Goal: Task Accomplishment & Management: Manage account settings

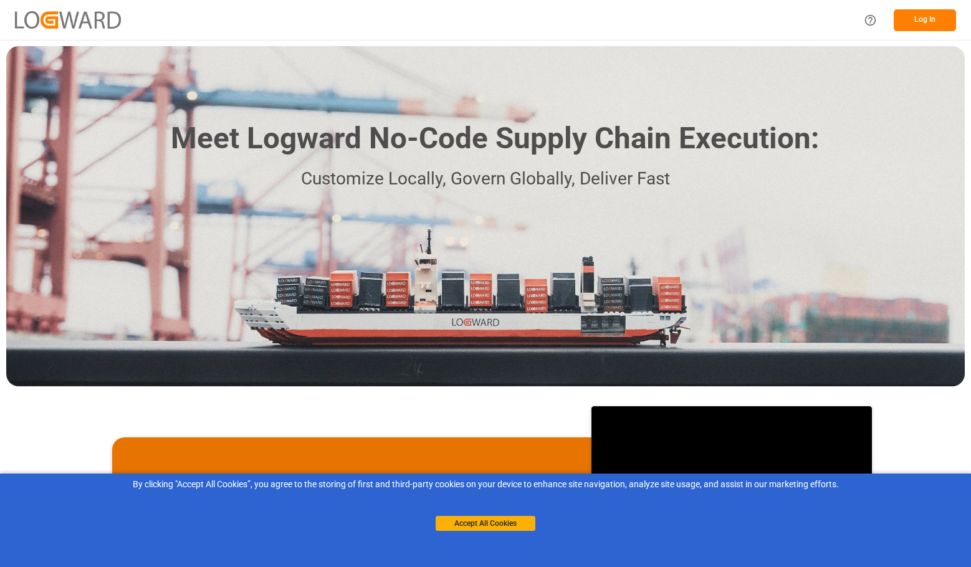
click at [919, 20] on button "Log In" at bounding box center [925, 20] width 62 height 22
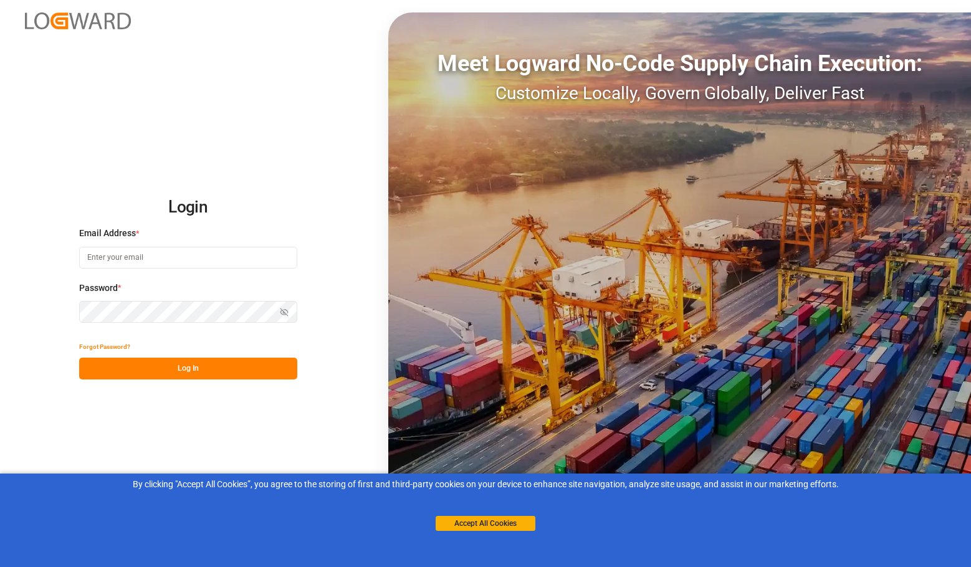
click at [175, 250] on input at bounding box center [188, 258] width 218 height 22
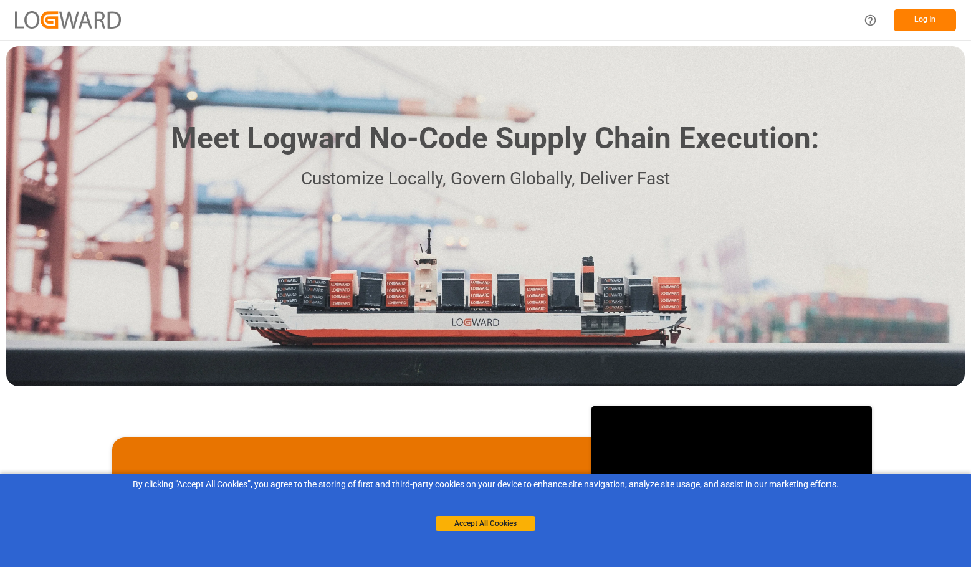
click at [928, 18] on button "Log In" at bounding box center [925, 20] width 62 height 22
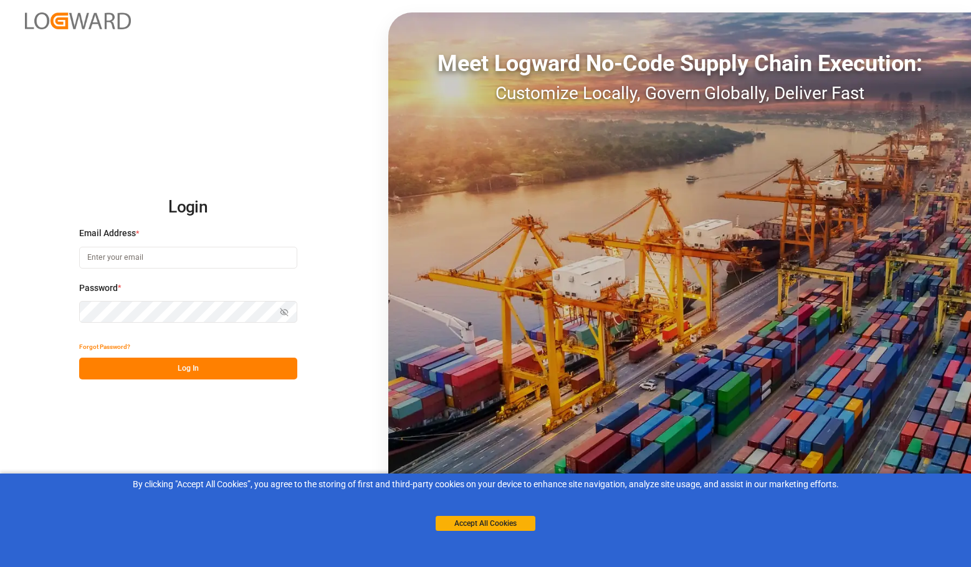
click at [255, 236] on label "Email Address *" at bounding box center [188, 233] width 218 height 13
click at [248, 246] on div "Email Address *" at bounding box center [188, 254] width 218 height 55
click at [219, 254] on input at bounding box center [188, 258] width 218 height 22
click at [0, 567] on com-1password-button at bounding box center [0, 567] width 0 height 0
type input "[EMAIL_ADDRESS][DOMAIN_NAME]"
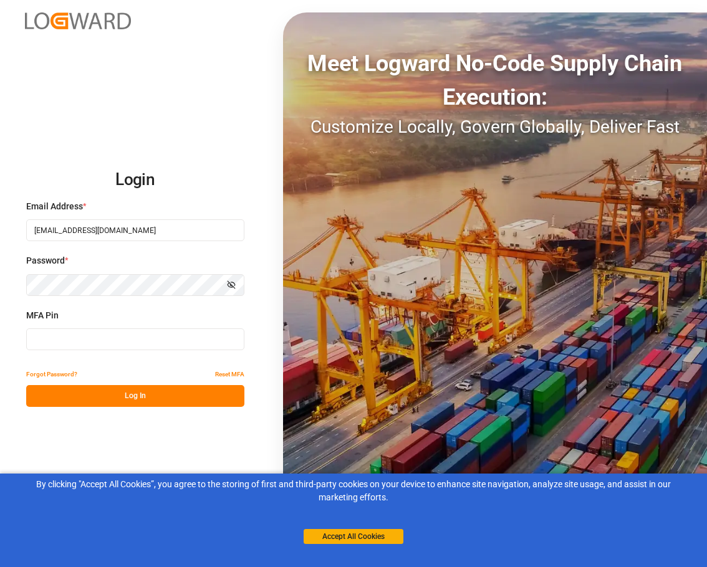
click at [127, 340] on input at bounding box center [135, 340] width 218 height 22
type input "870433"
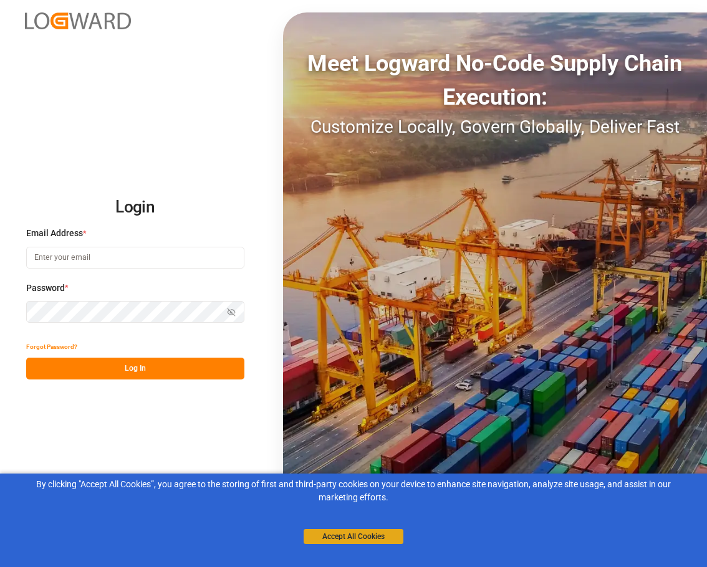
click at [336, 540] on button "Accept All Cookies" at bounding box center [354, 536] width 100 height 15
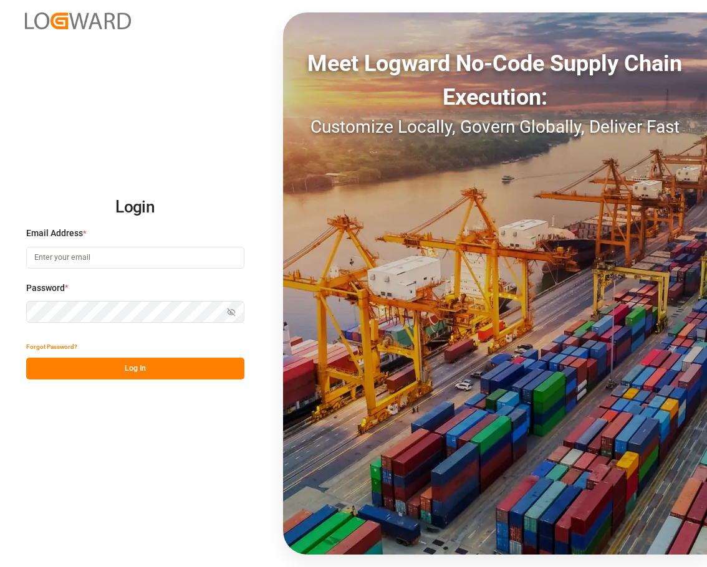
click at [110, 255] on input at bounding box center [135, 258] width 218 height 22
type input "livia.dedja@logward.com"
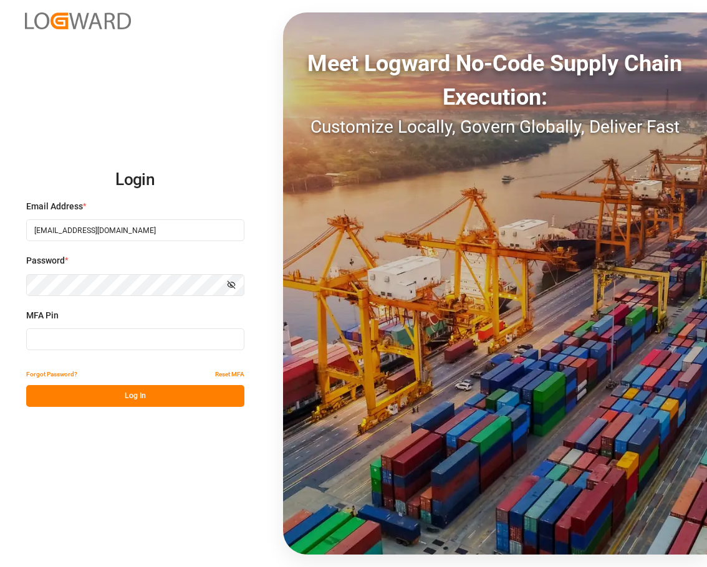
click at [90, 340] on input at bounding box center [135, 340] width 218 height 22
type input "569930"
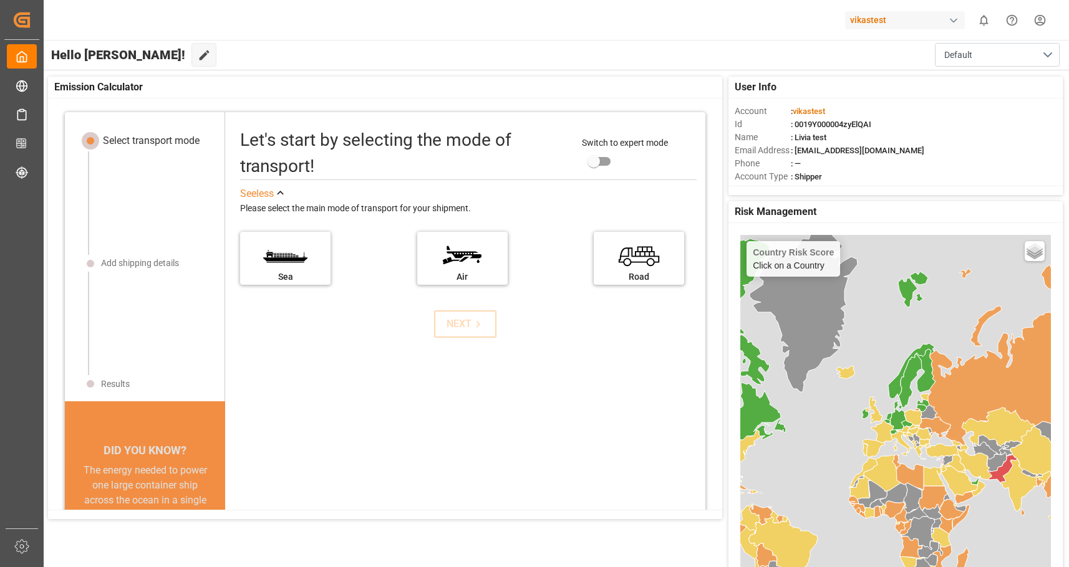
click at [706, 20] on div "button" at bounding box center [953, 20] width 12 height 12
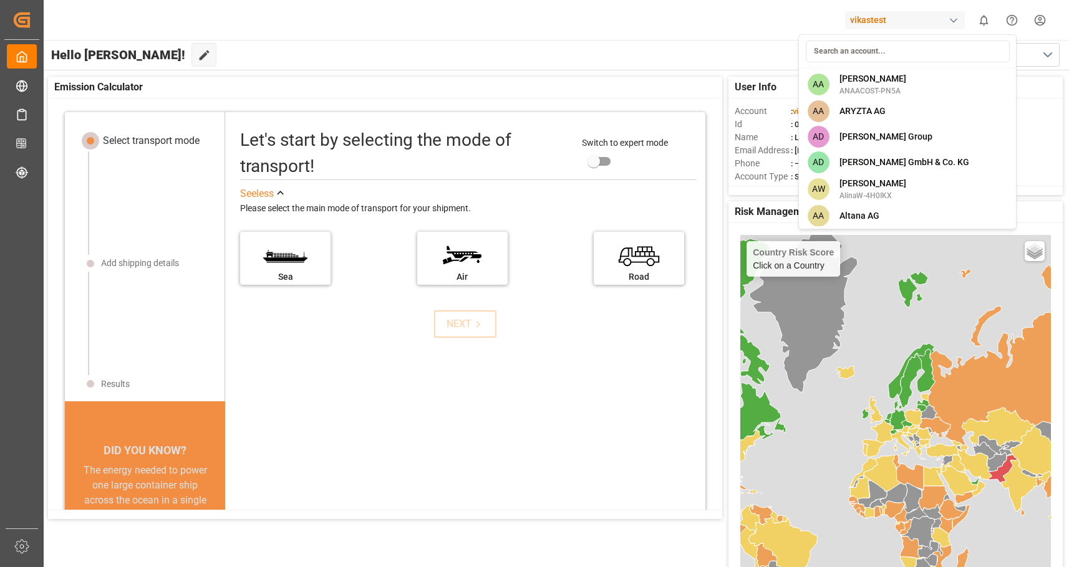
click at [706, 51] on input at bounding box center [908, 52] width 204 height 22
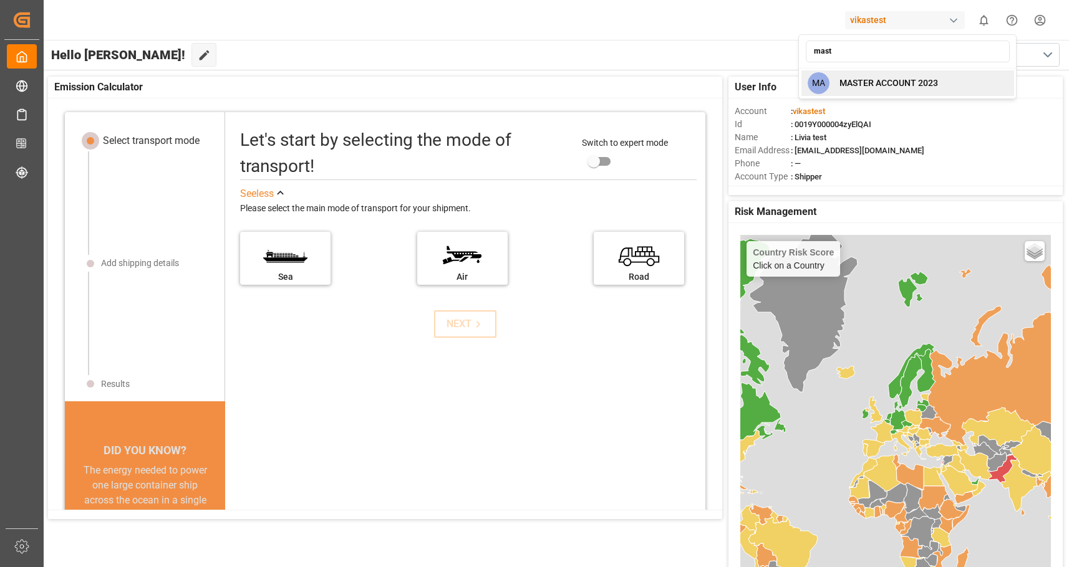
type input "mast"
click at [706, 82] on span "MASTER ACCOUNT 2023" at bounding box center [888, 83] width 99 height 13
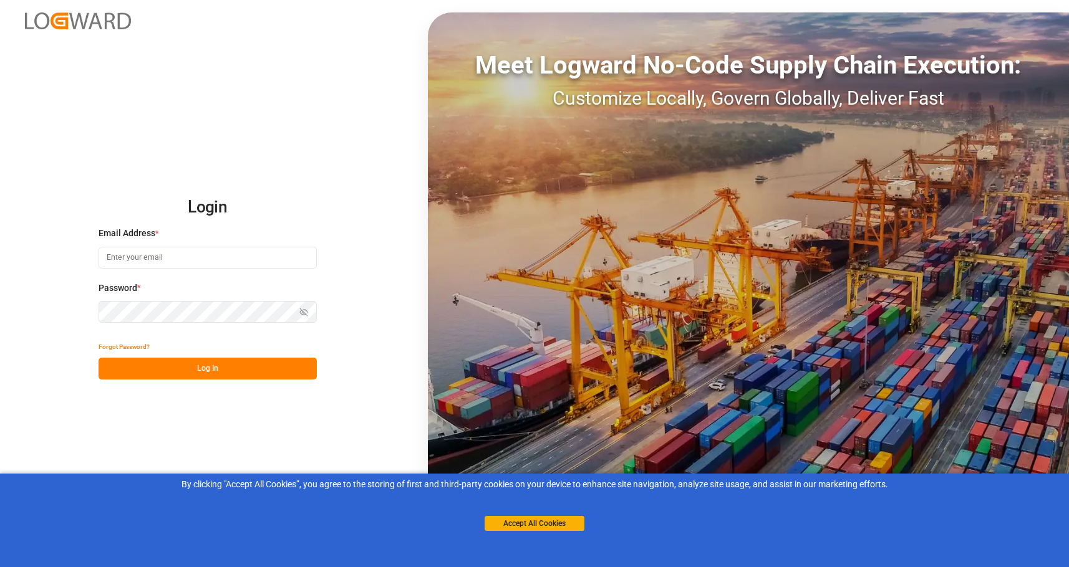
click at [219, 242] on div "Email Address *" at bounding box center [208, 254] width 218 height 55
click at [219, 251] on input at bounding box center [208, 258] width 218 height 22
type input "livia.dedja@logward.com"
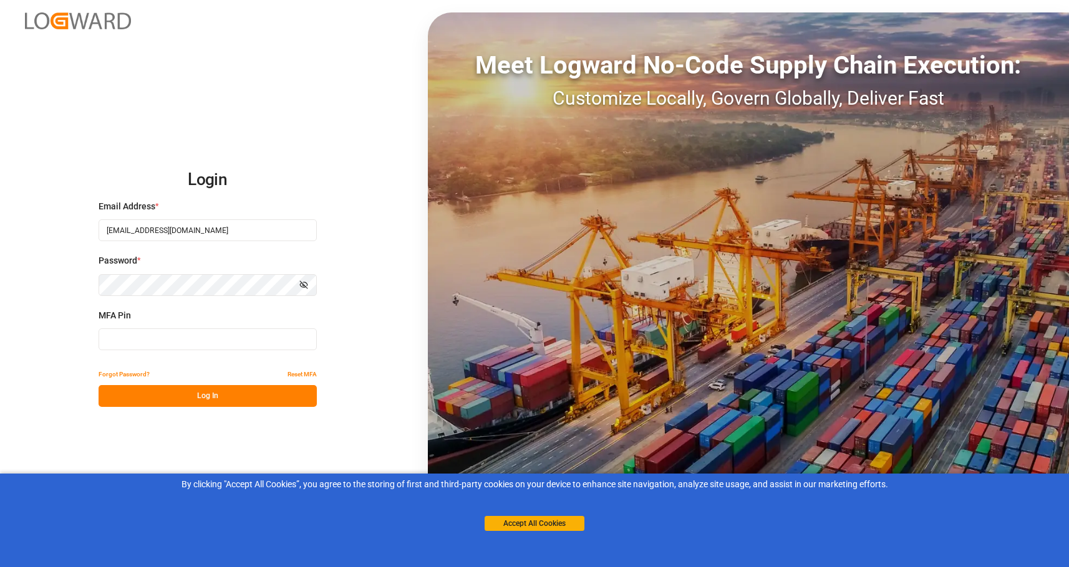
click at [169, 337] on input at bounding box center [208, 340] width 218 height 22
type input "256056"
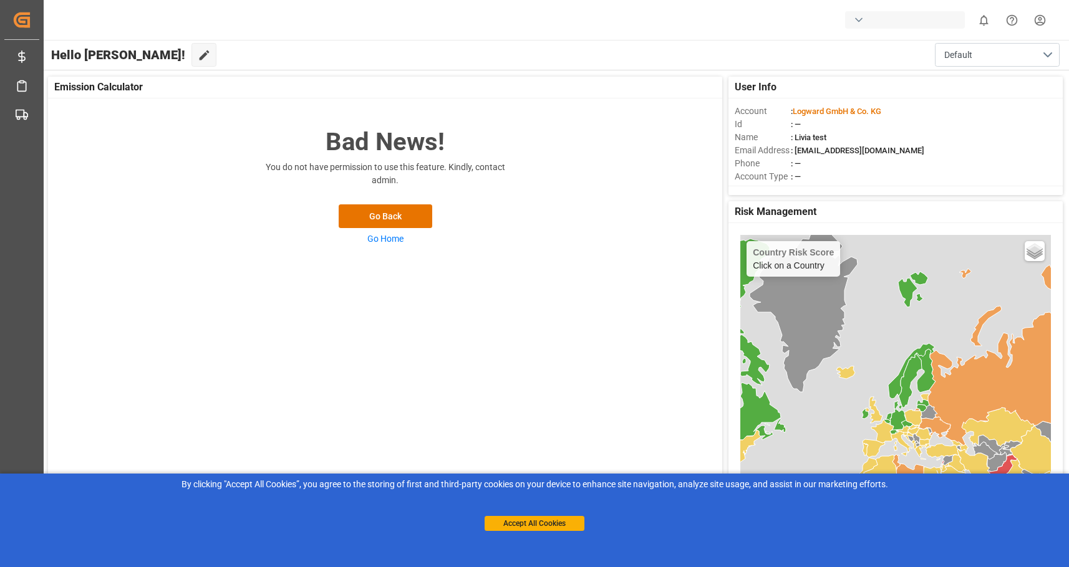
scroll to position [4, 0]
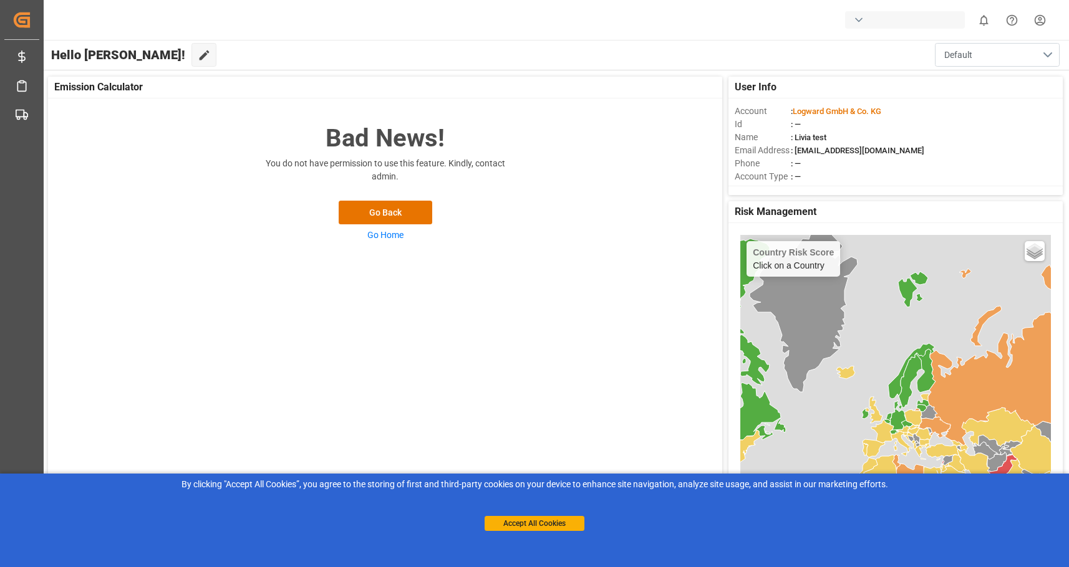
click at [1043, 60] on button "Default" at bounding box center [997, 55] width 125 height 24
click at [1032, 57] on button "Default" at bounding box center [997, 55] width 125 height 24
click at [872, 16] on div "button" at bounding box center [905, 19] width 120 height 17
type input "mas"
click at [860, 83] on span "MASTER ACCOUNT 2023" at bounding box center [888, 83] width 99 height 13
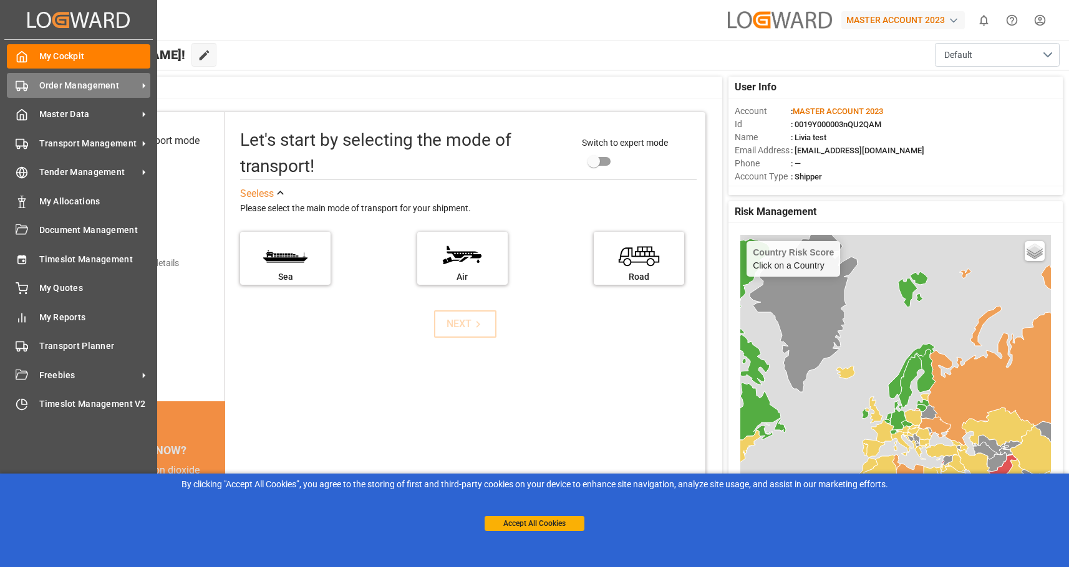
click at [118, 83] on span "Order Management" at bounding box center [88, 85] width 99 height 13
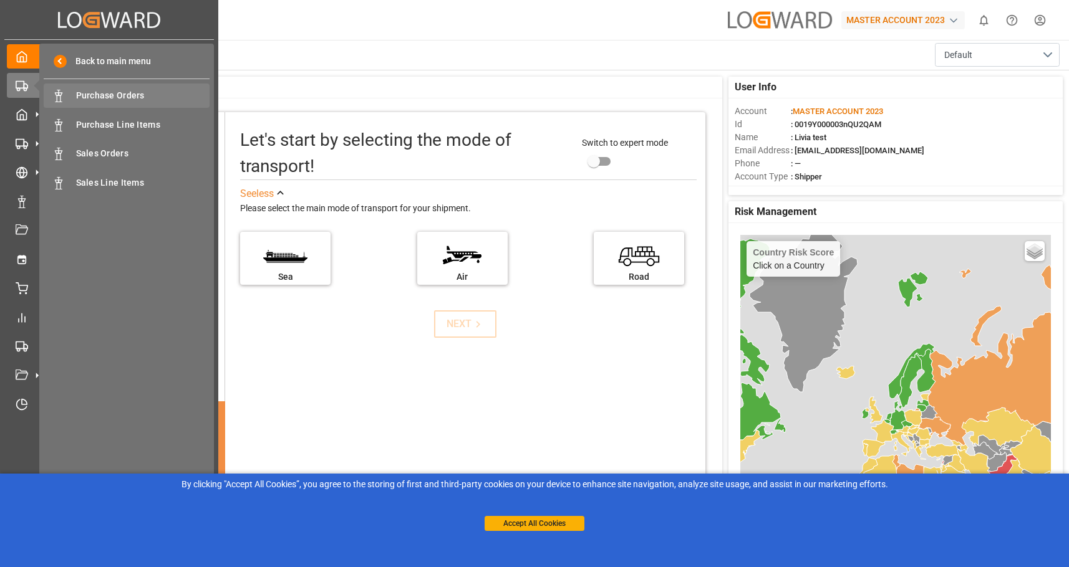
click at [133, 95] on span "Purchase Orders" at bounding box center [143, 95] width 134 height 13
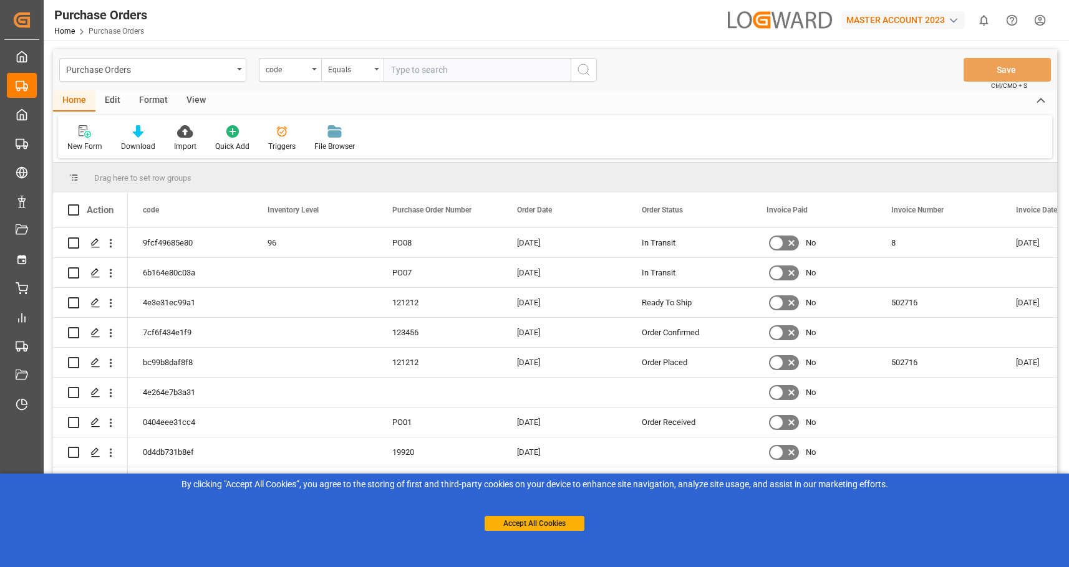
click at [113, 103] on div "Edit" at bounding box center [112, 100] width 34 height 21
click at [140, 100] on div "Format" at bounding box center [153, 100] width 47 height 21
click at [198, 100] on div "View" at bounding box center [196, 100] width 38 height 21
click at [74, 99] on div "Home" at bounding box center [74, 100] width 42 height 21
click at [75, 240] on input "Press Space to toggle row selection (unchecked)" at bounding box center [73, 243] width 11 height 11
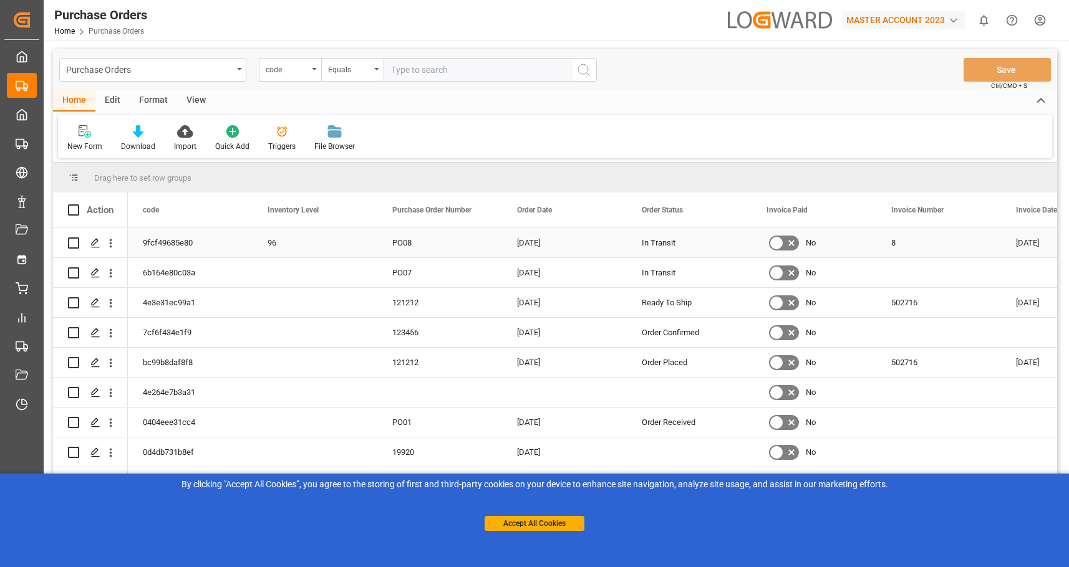
checkbox input "true"
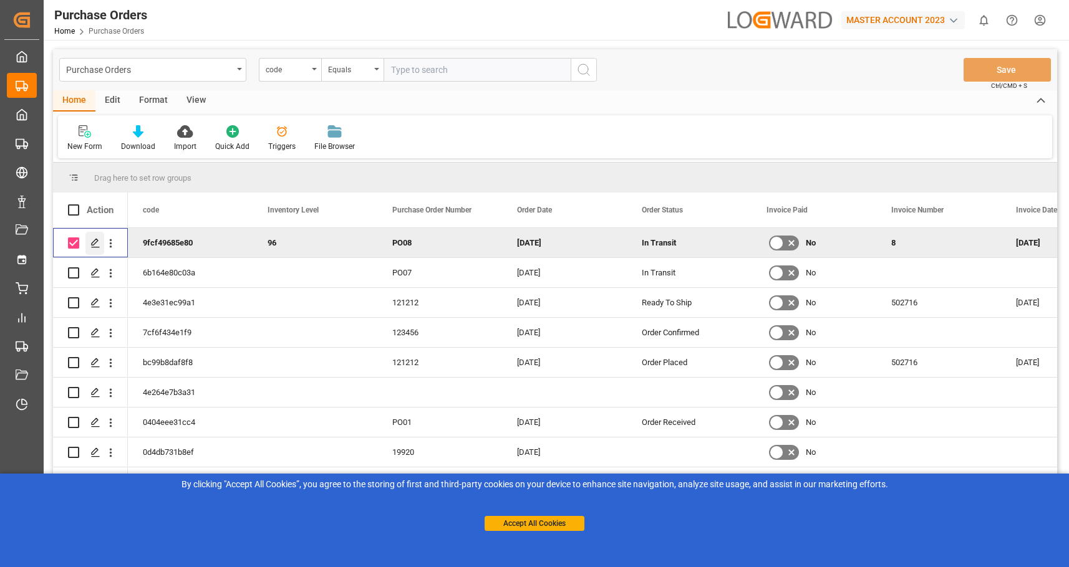
click at [99, 243] on icon "Press SPACE to deselect this row." at bounding box center [95, 243] width 10 height 10
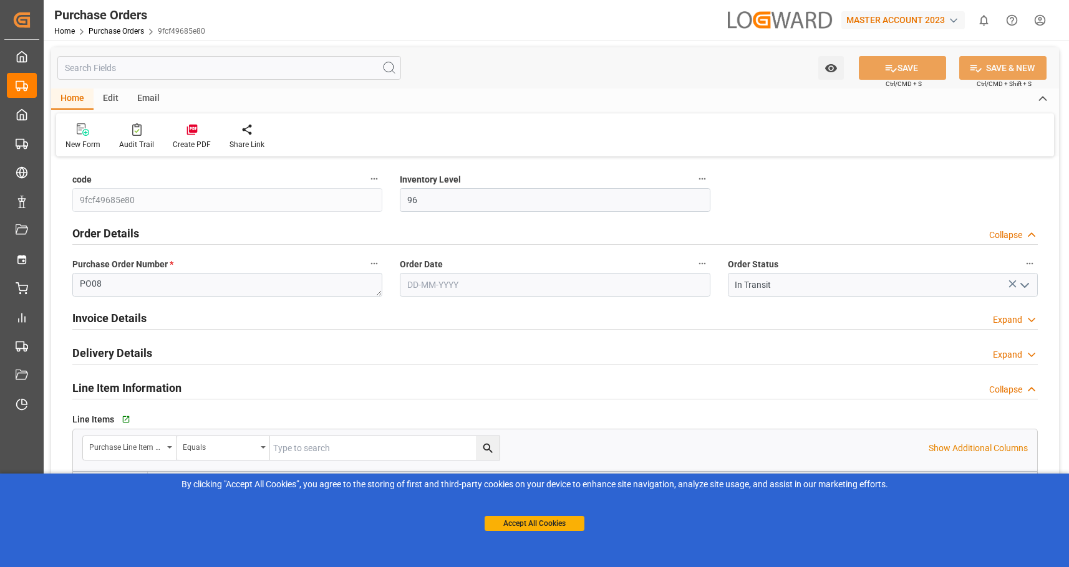
type input "24-09-2024"
click at [103, 99] on div "Edit" at bounding box center [111, 99] width 34 height 21
click at [147, 97] on div "Email" at bounding box center [148, 99] width 41 height 21
click at [79, 97] on div "Home" at bounding box center [72, 99] width 42 height 21
click at [117, 33] on link "Purchase Orders" at bounding box center [116, 31] width 55 height 9
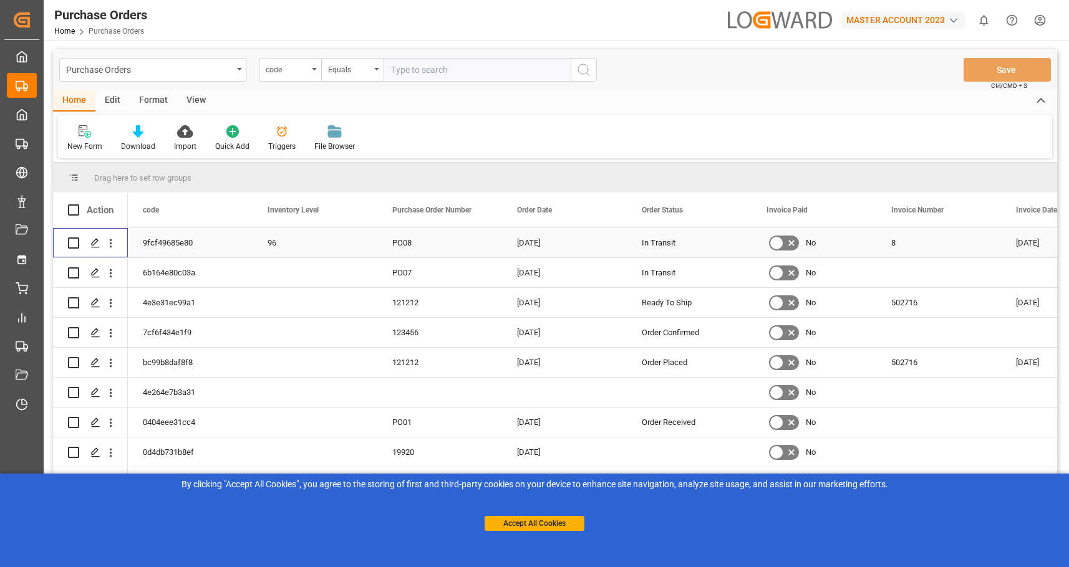
click at [76, 245] on input "Press Space to toggle row selection (unchecked)" at bounding box center [73, 243] width 11 height 11
checkbox input "true"
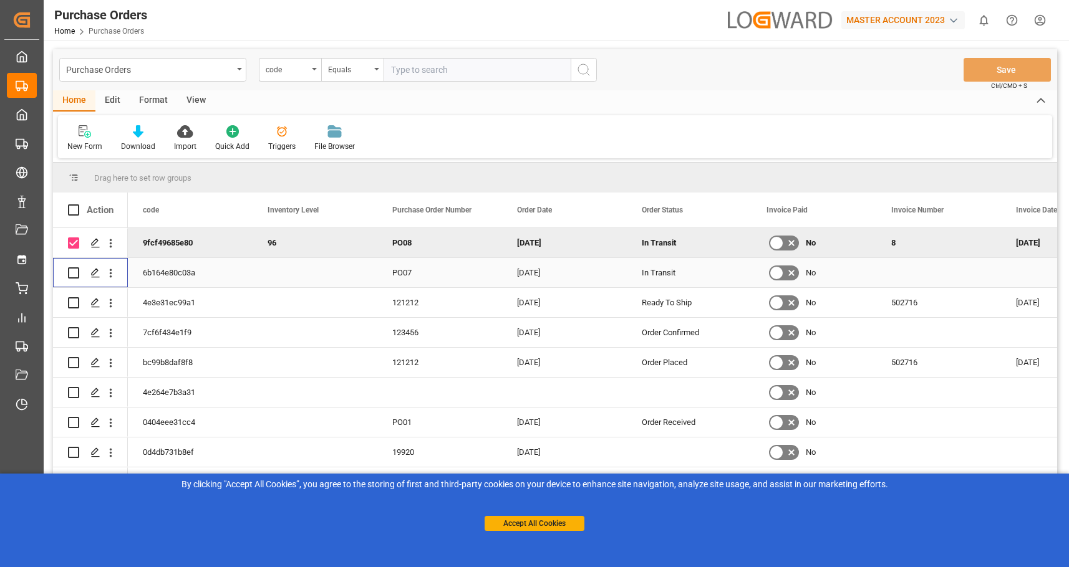
click at [76, 267] on input "Press Space to toggle row selection (unchecked)" at bounding box center [73, 272] width 11 height 11
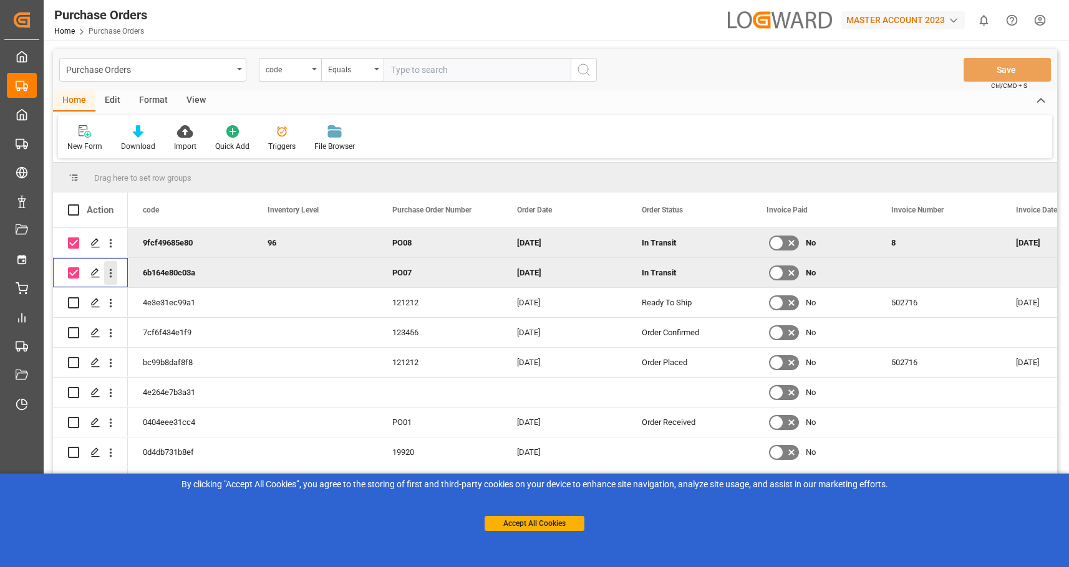
click at [108, 272] on icon "open menu" at bounding box center [110, 273] width 13 height 13
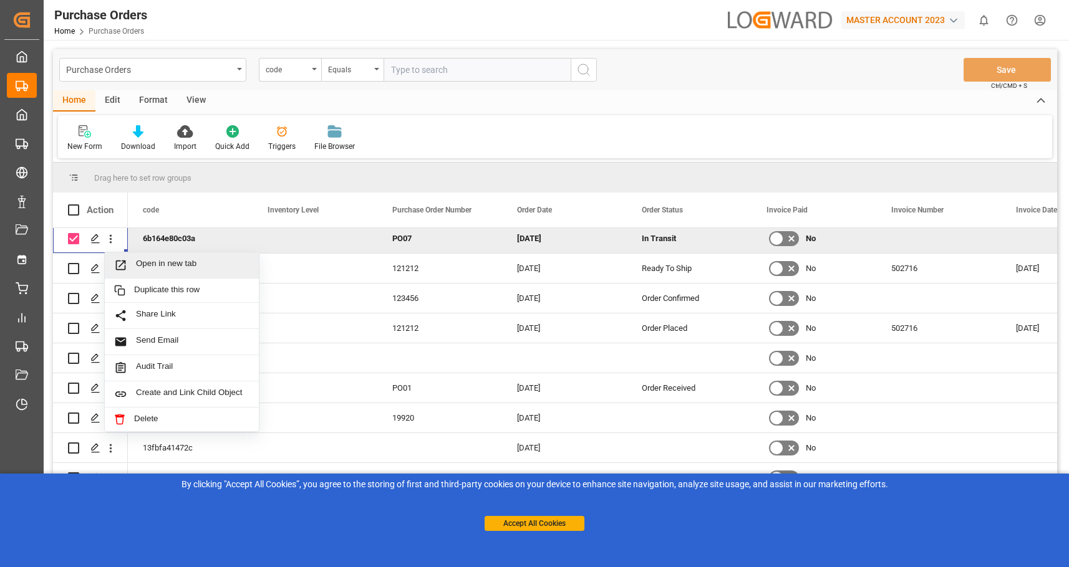
scroll to position [26, 0]
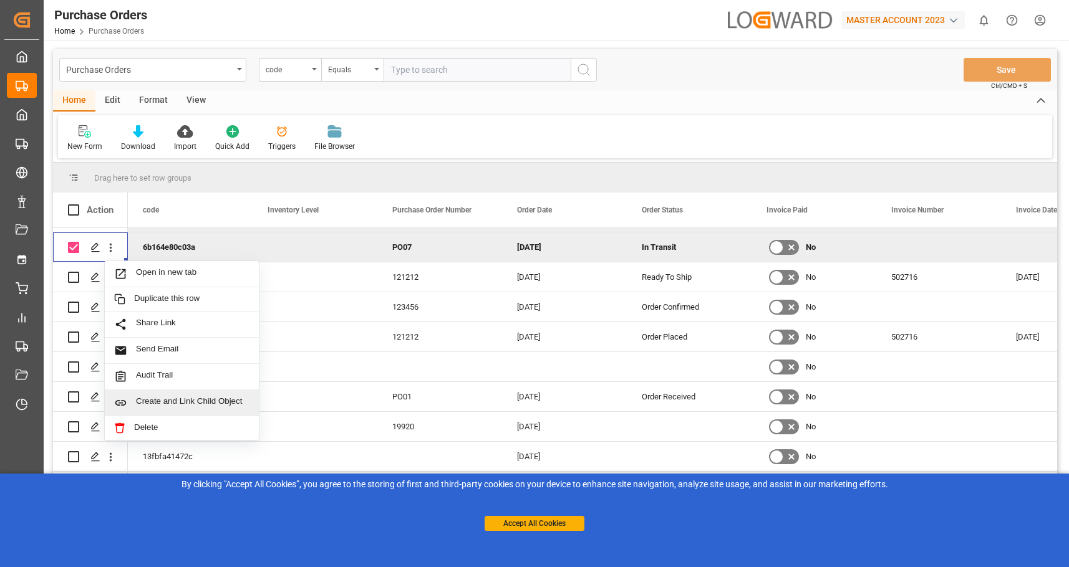
click at [184, 397] on span "Create and Link Child Object" at bounding box center [192, 403] width 113 height 13
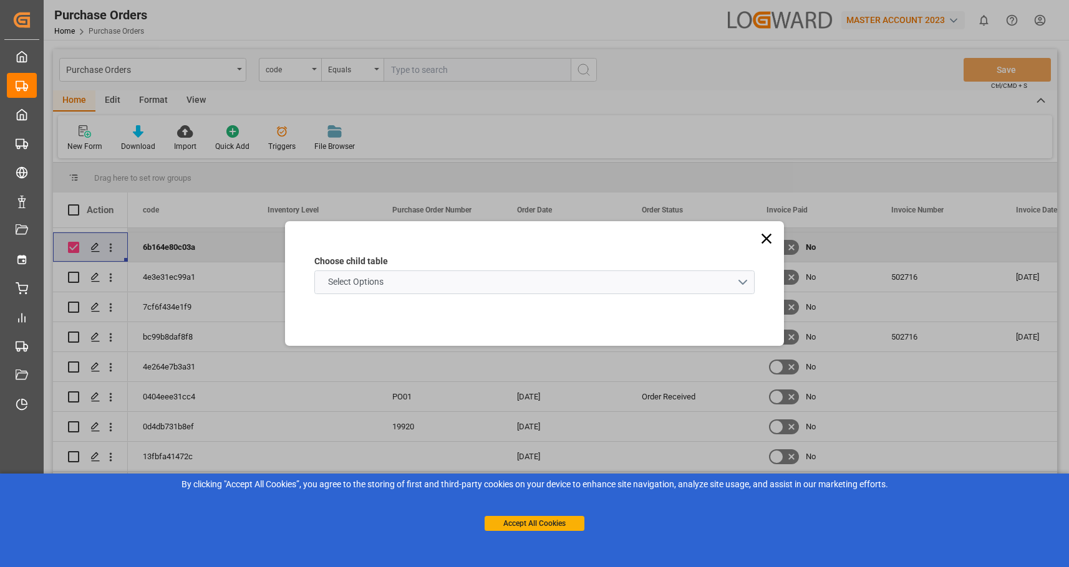
click at [738, 282] on schema "Select Options" at bounding box center [534, 283] width 440 height 24
click at [761, 238] on icon at bounding box center [766, 238] width 17 height 17
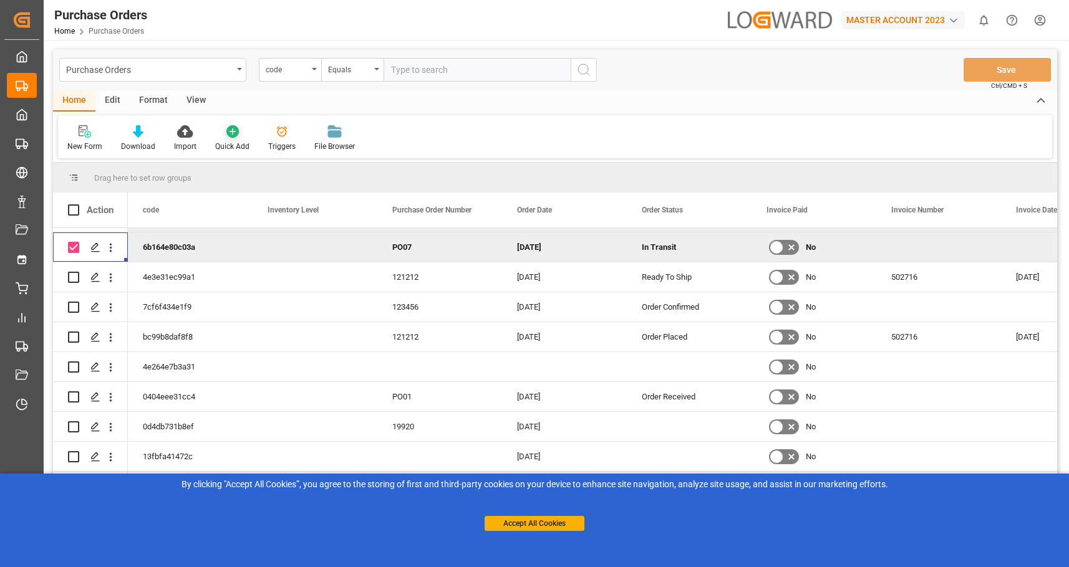
click at [226, 127] on icon at bounding box center [232, 131] width 12 height 12
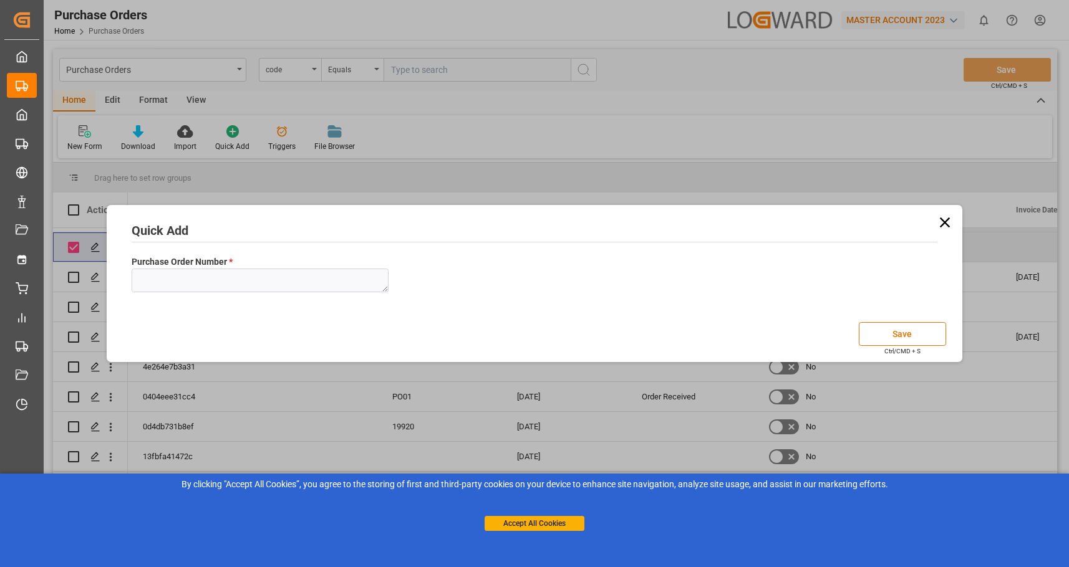
click at [948, 223] on icon at bounding box center [944, 222] width 17 height 17
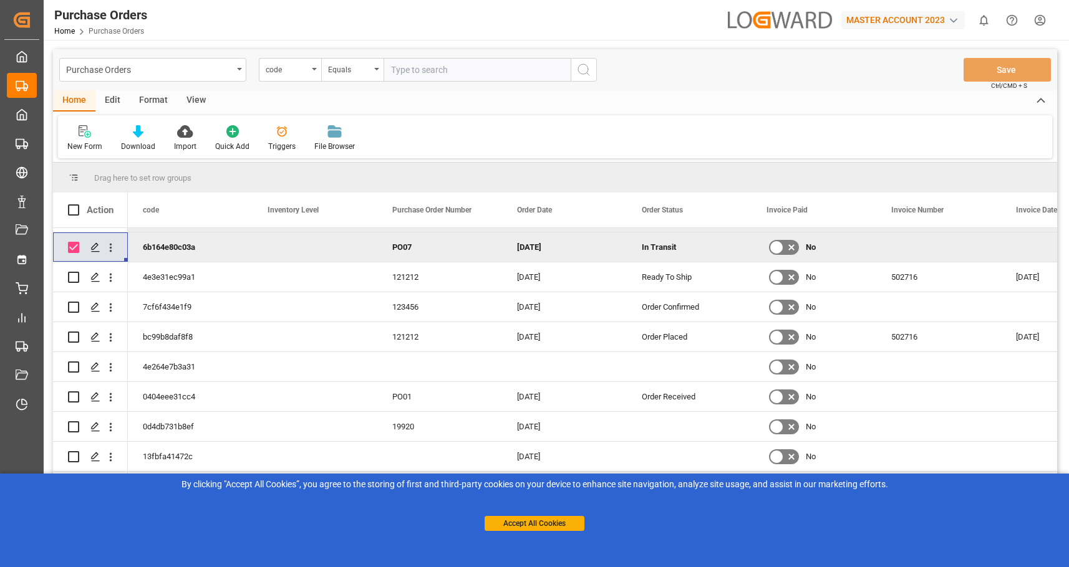
click at [72, 251] on input "Press Space to toggle row selection (checked)" at bounding box center [73, 247] width 11 height 11
checkbox input "false"
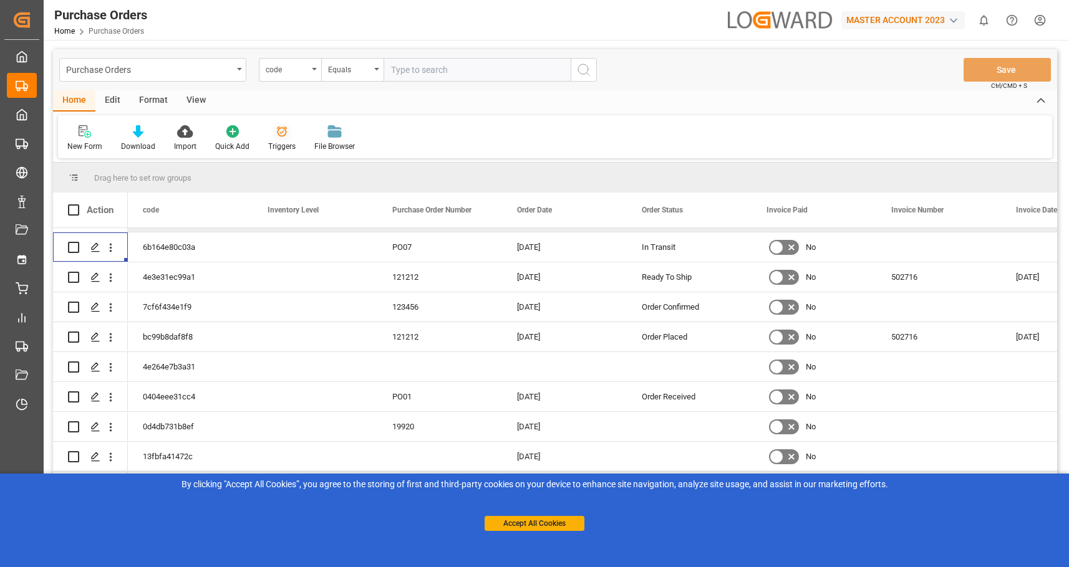
click at [286, 142] on div "Triggers" at bounding box center [281, 146] width 27 height 11
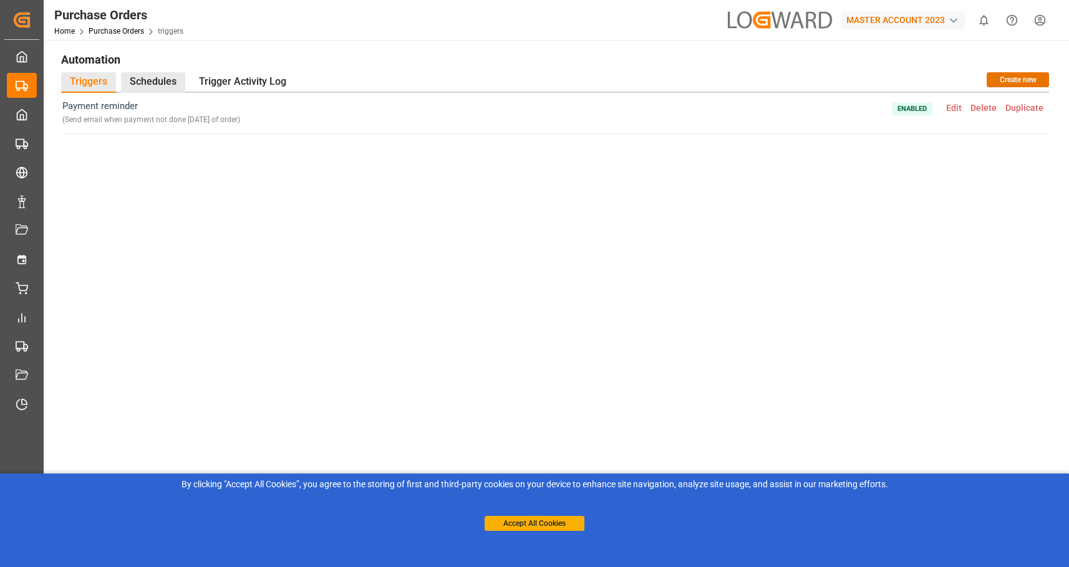
click at [165, 74] on div "Schedules" at bounding box center [153, 82] width 64 height 21
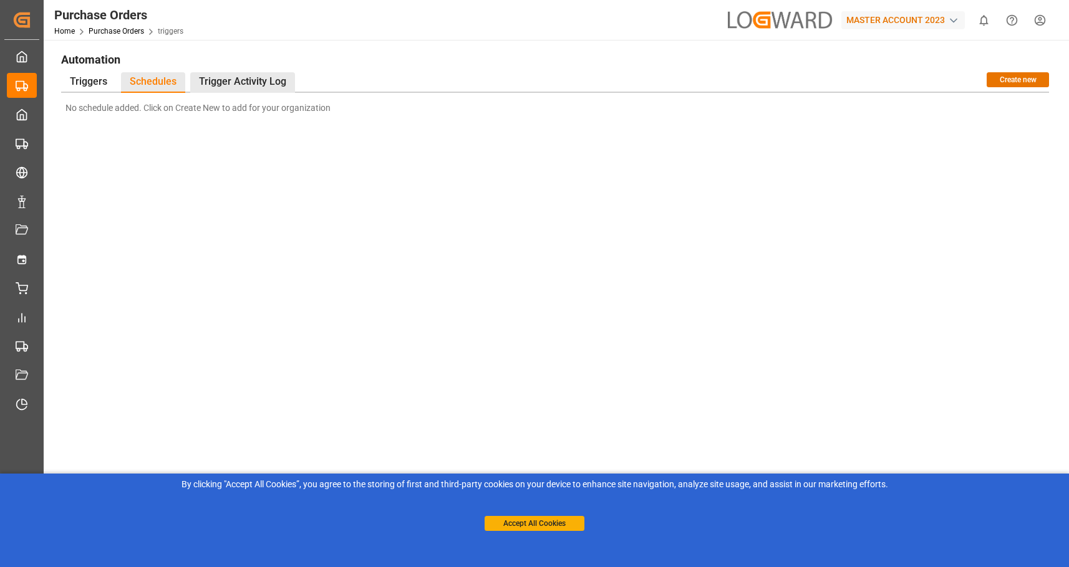
click at [254, 87] on div "Trigger Activity Log" at bounding box center [242, 82] width 105 height 21
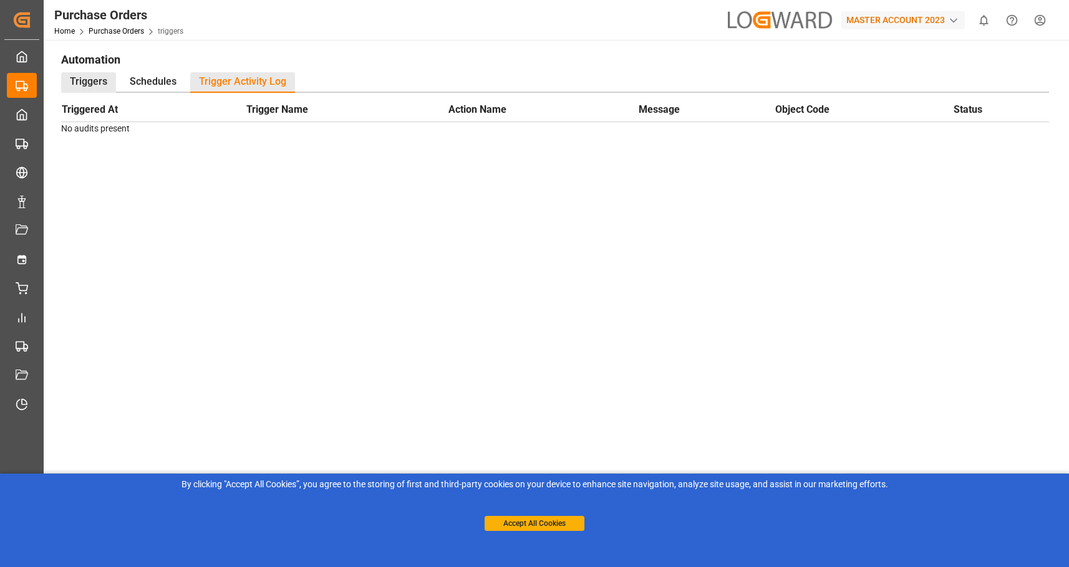
click at [96, 77] on div "Triggers" at bounding box center [88, 82] width 55 height 21
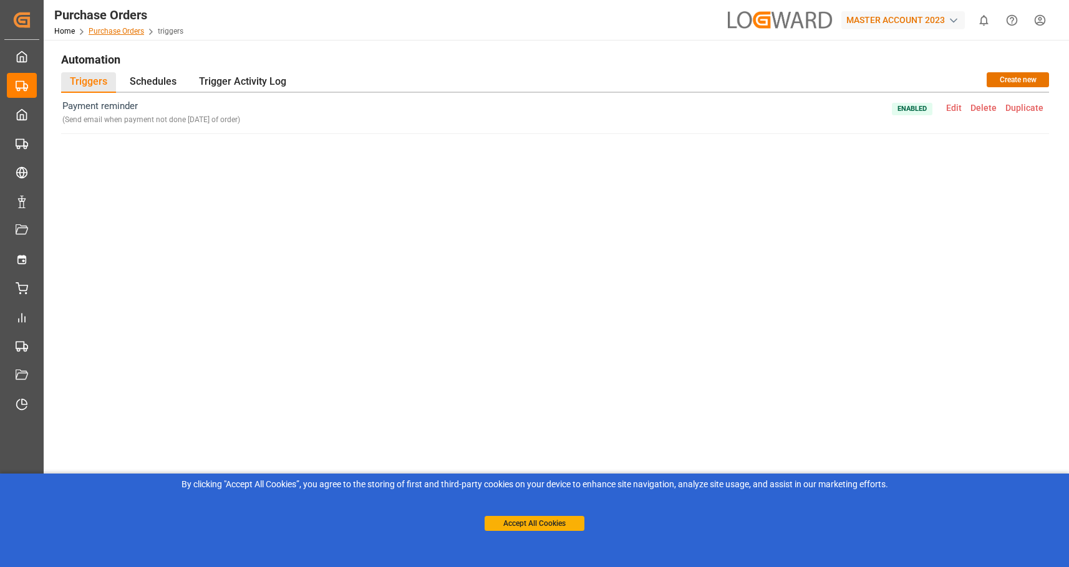
click at [110, 30] on link "Purchase Orders" at bounding box center [116, 31] width 55 height 9
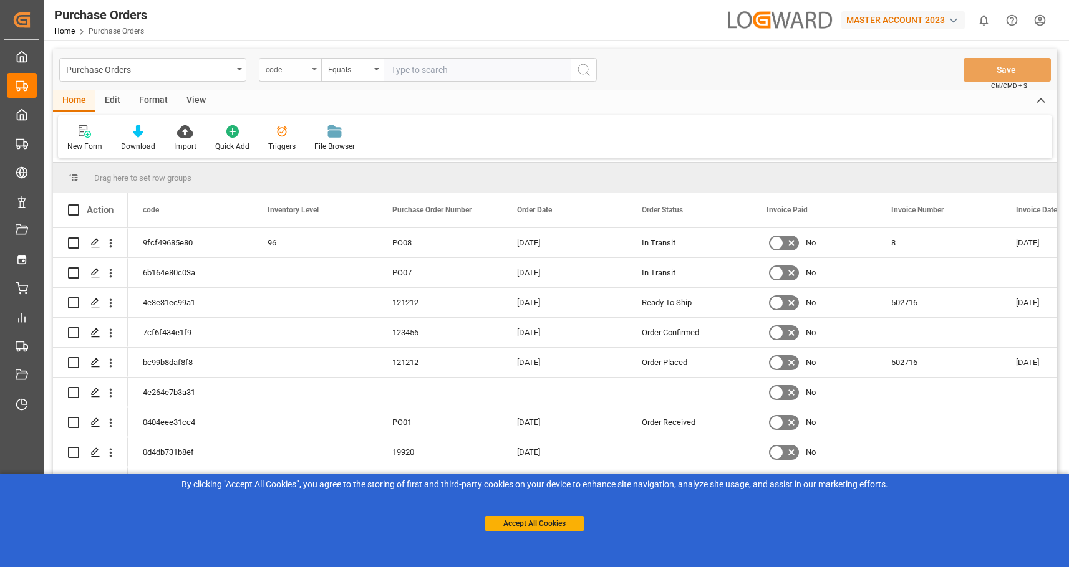
click at [307, 69] on div "code" at bounding box center [287, 68] width 42 height 14
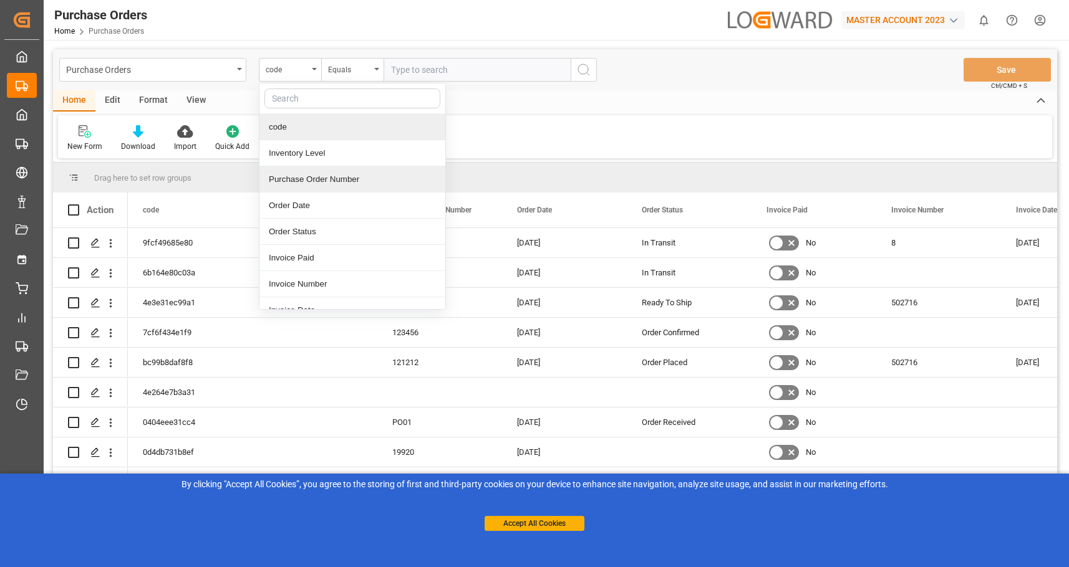
click at [312, 179] on div "Purchase Order Number" at bounding box center [352, 179] width 186 height 26
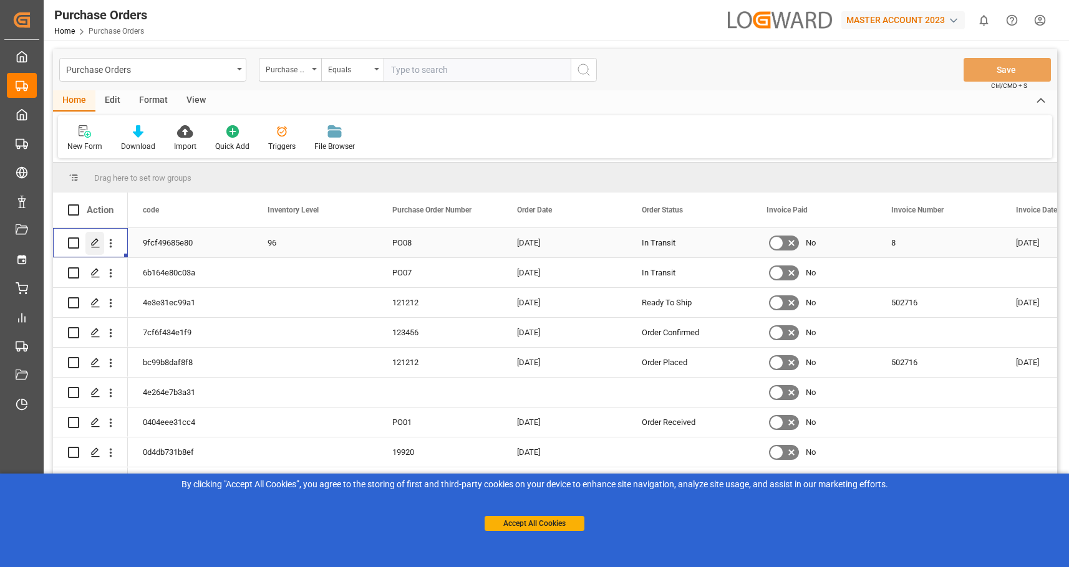
click at [93, 244] on icon "Press SPACE to select this row." at bounding box center [95, 243] width 10 height 10
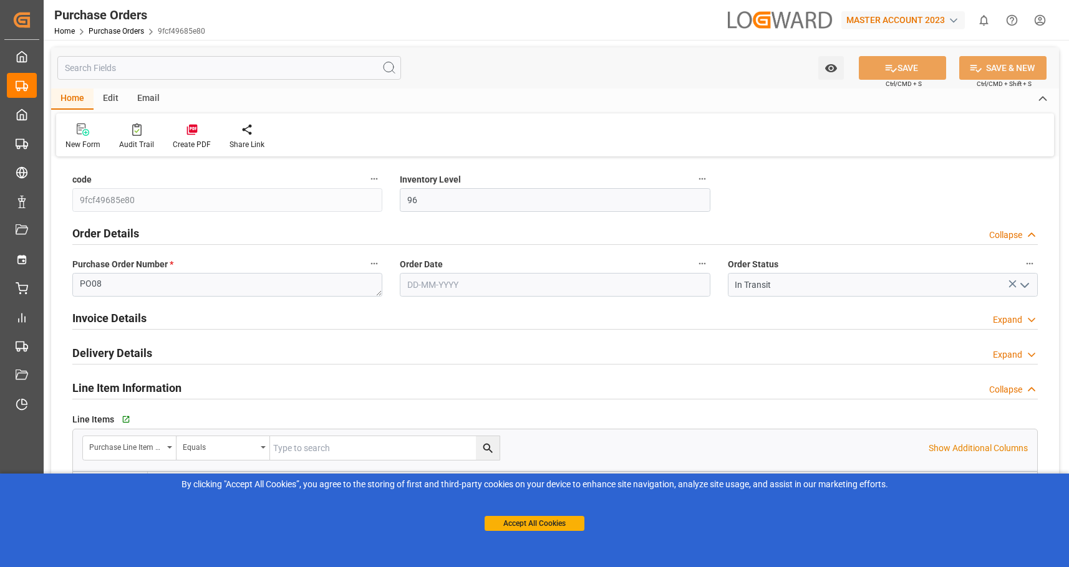
type input "24-09-2024"
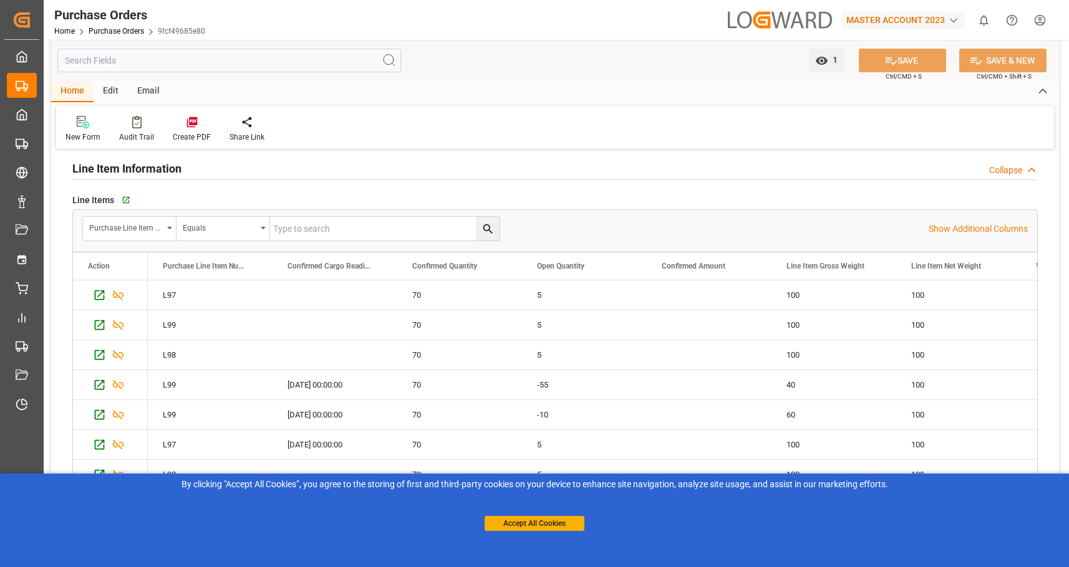
scroll to position [284, 0]
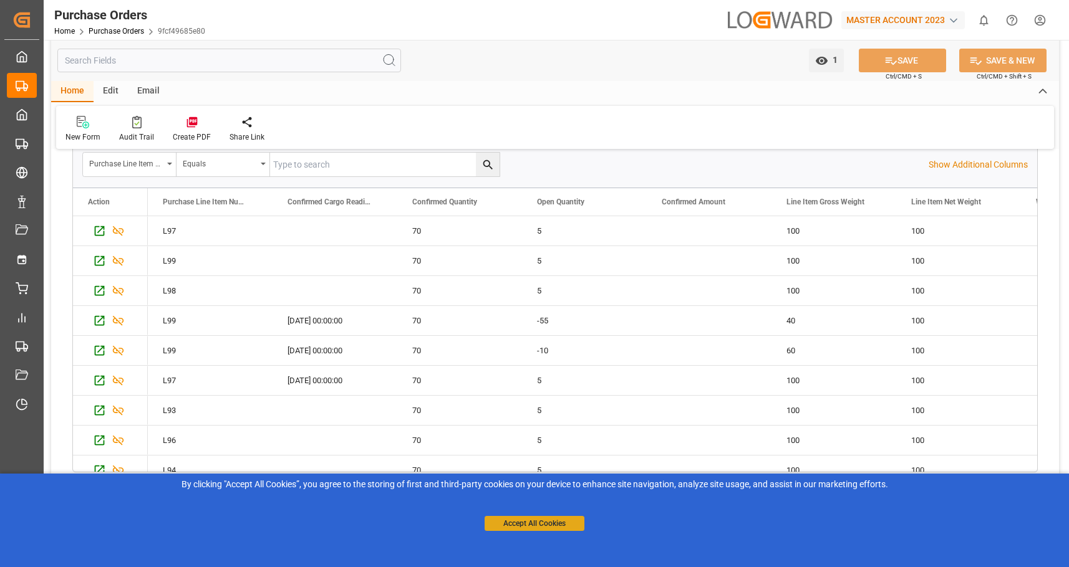
click at [569, 521] on button "Accept All Cookies" at bounding box center [534, 523] width 100 height 15
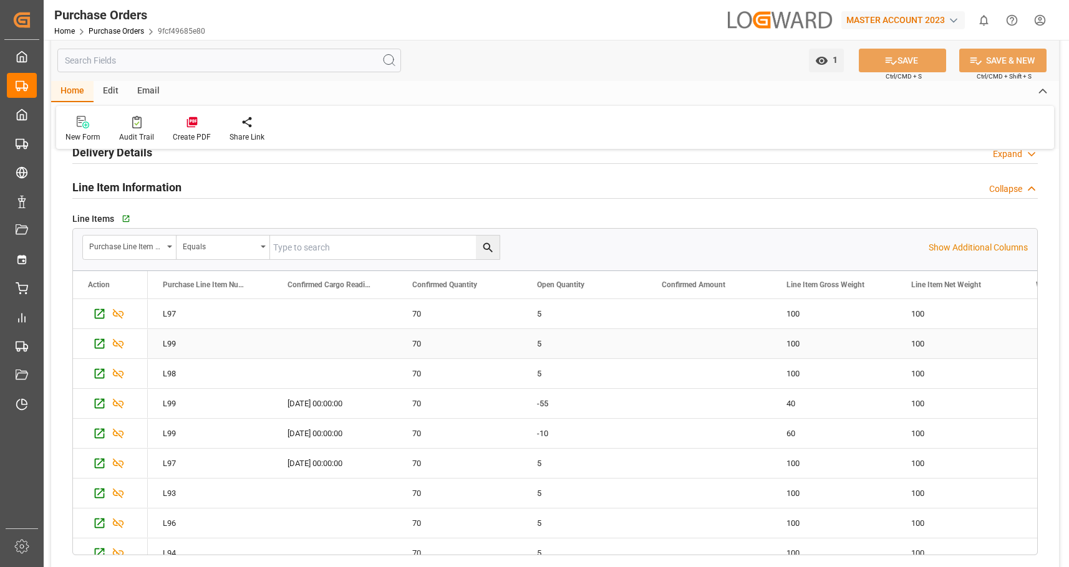
scroll to position [198, 0]
click at [102, 314] on icon "Press SPACE to select this row." at bounding box center [100, 317] width 10 height 10
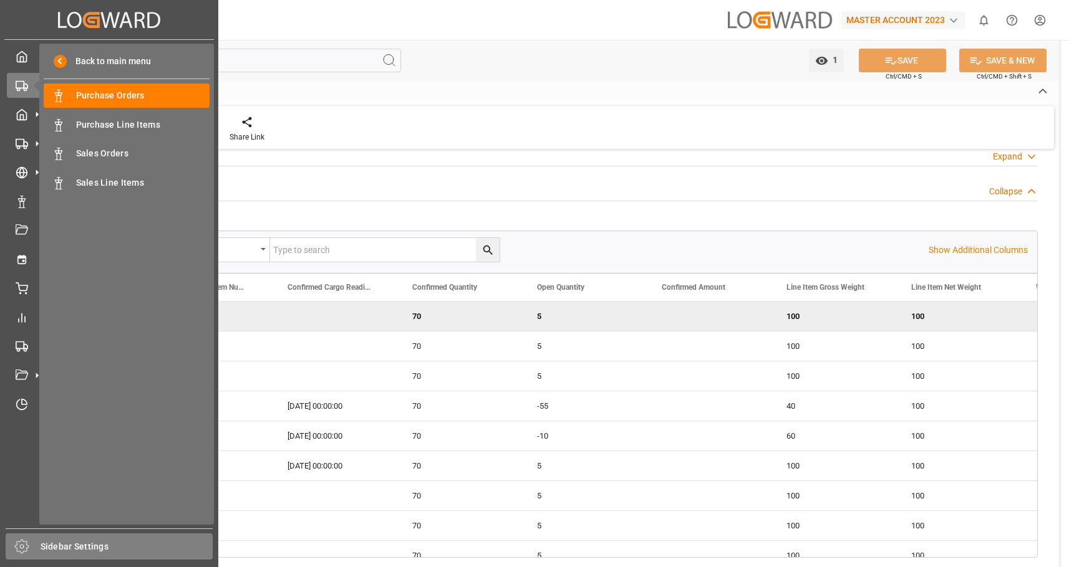
click at [37, 556] on div "Sidebar Settings" at bounding box center [109, 547] width 207 height 26
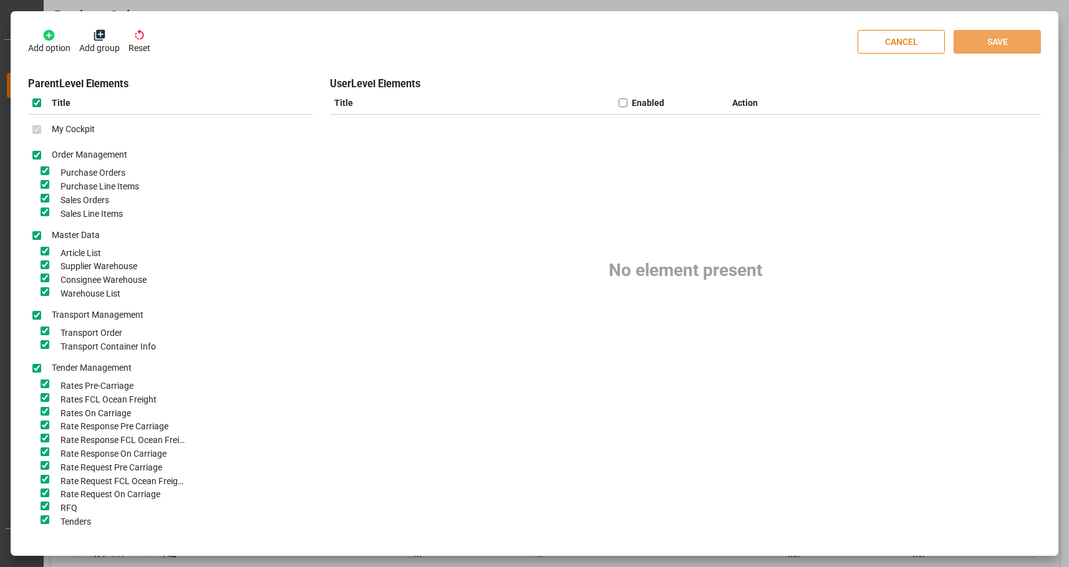
click at [886, 42] on button "CANCEL" at bounding box center [900, 42] width 87 height 24
checkbox input "false"
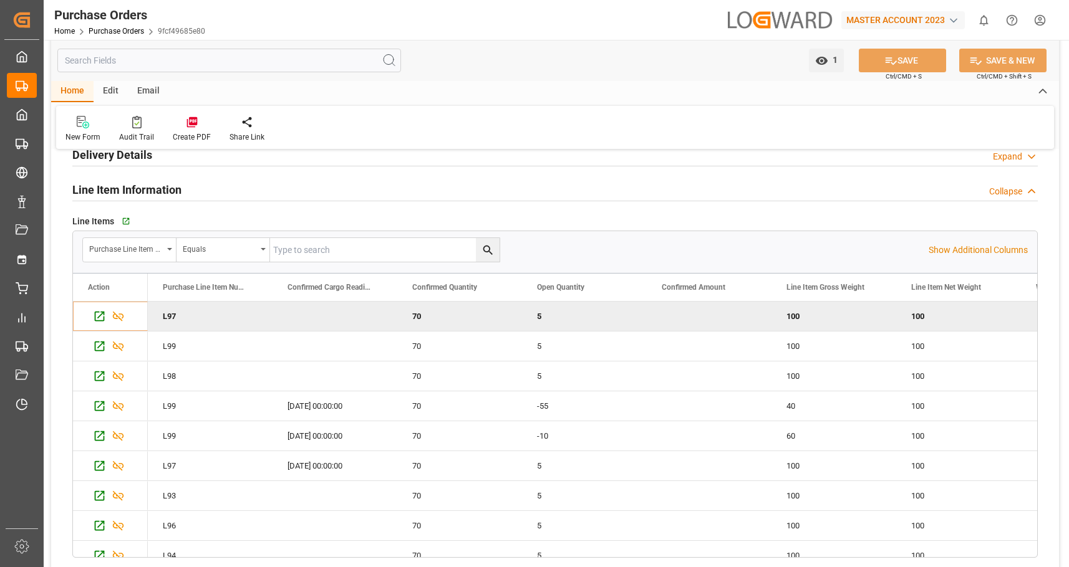
click at [109, 90] on div "Edit" at bounding box center [111, 91] width 34 height 21
click at [150, 88] on div "Email" at bounding box center [148, 91] width 41 height 21
click at [109, 89] on div "Edit" at bounding box center [111, 91] width 34 height 21
click at [201, 128] on div "Configuration" at bounding box center [178, 128] width 65 height 27
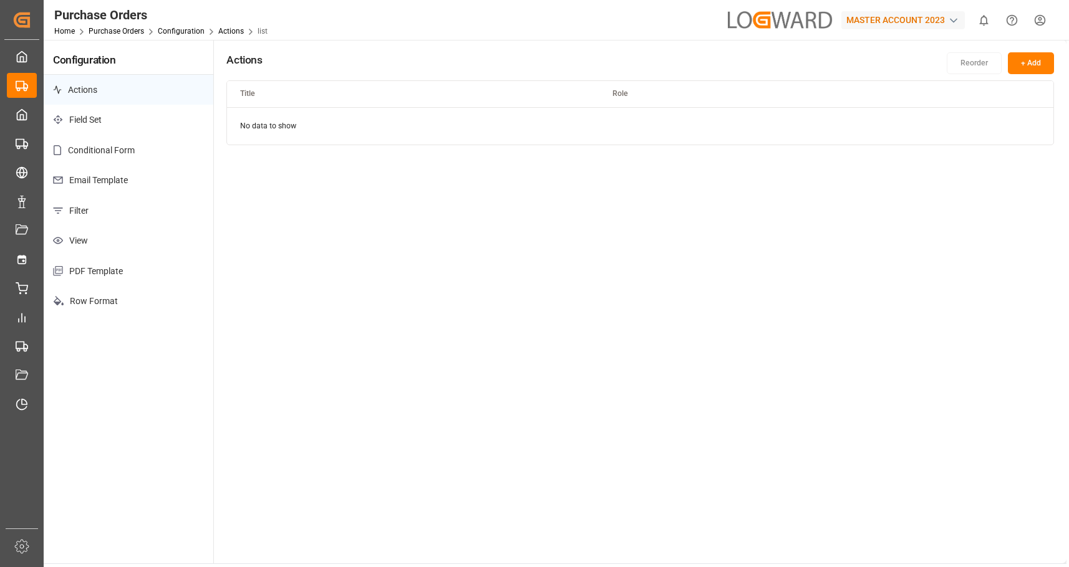
click at [112, 156] on p "Conditional Form" at bounding box center [129, 150] width 170 height 31
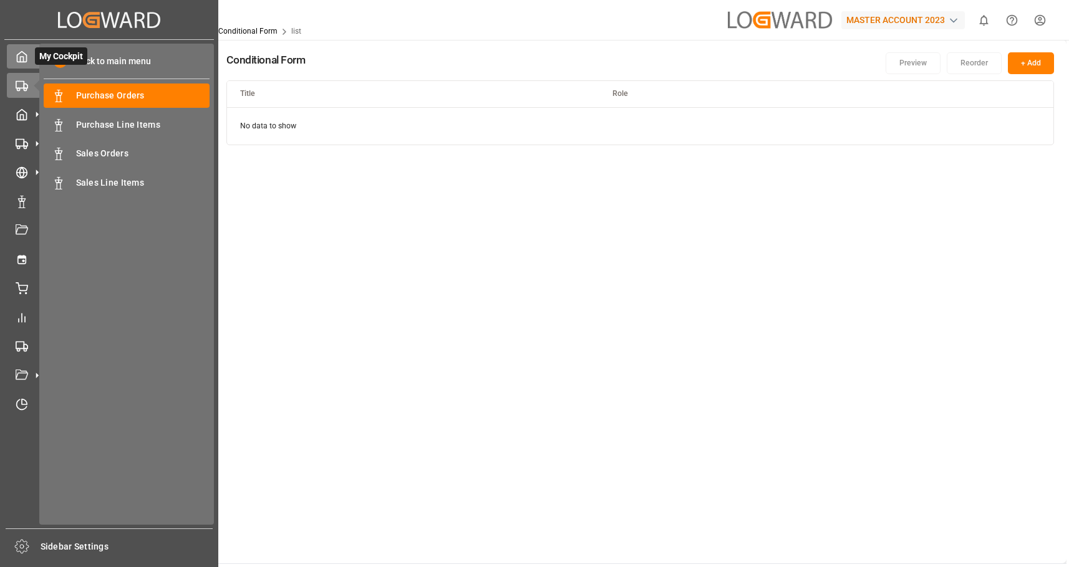
click at [14, 61] on div at bounding box center [17, 56] width 21 height 13
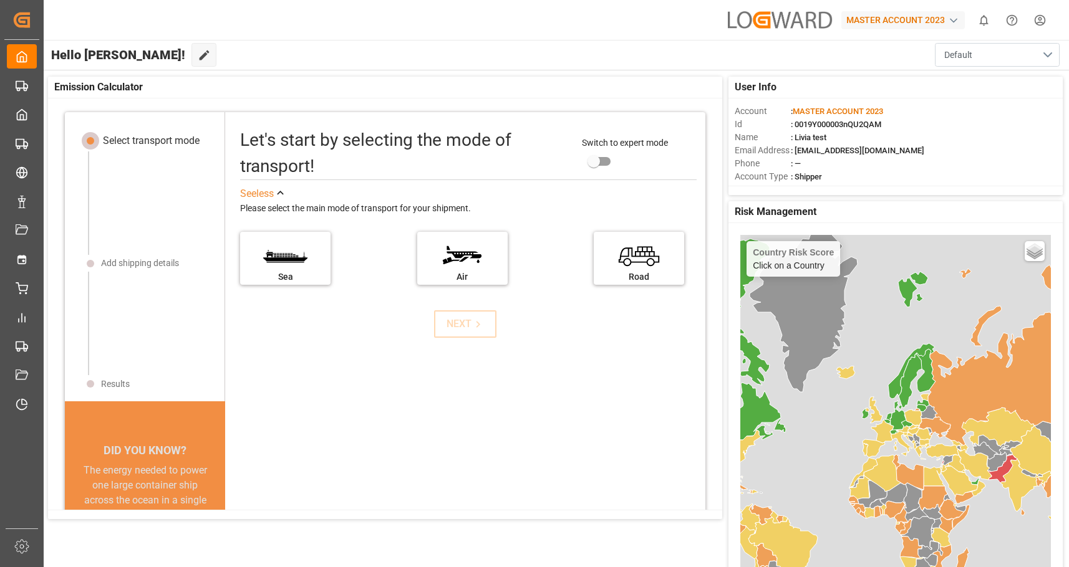
click at [1049, 54] on button "Default" at bounding box center [997, 55] width 125 height 24
click at [807, 60] on div "Hello Livia! Edit Cockpit Default Default" at bounding box center [555, 55] width 1027 height 30
click at [1044, 27] on html "Created by potrace 1.15, written by Peter Selinger 2001-2017 Created by potrace…" at bounding box center [534, 283] width 1069 height 567
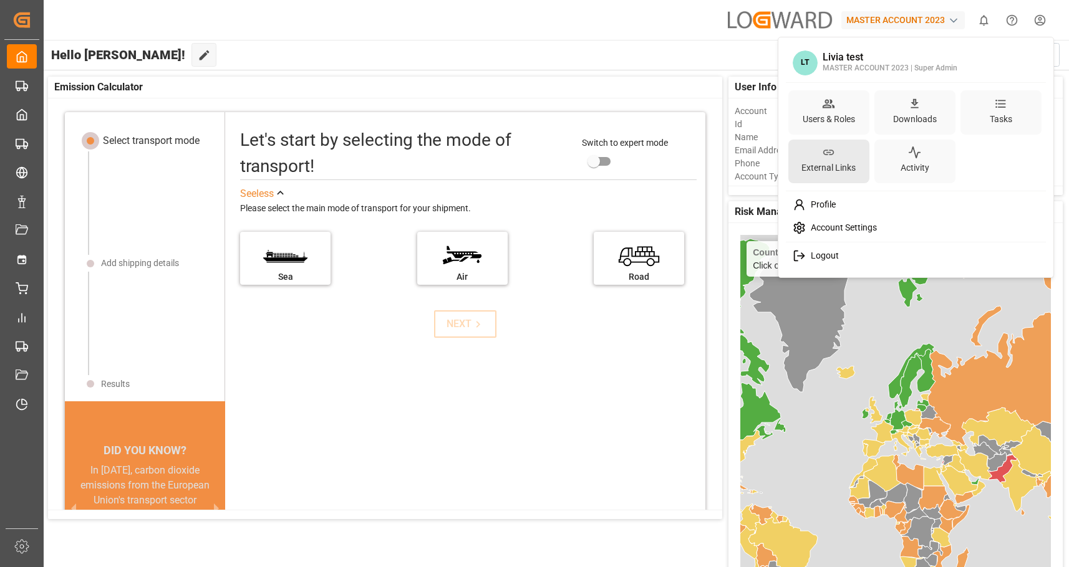
click at [815, 153] on div "External Links" at bounding box center [828, 162] width 81 height 44
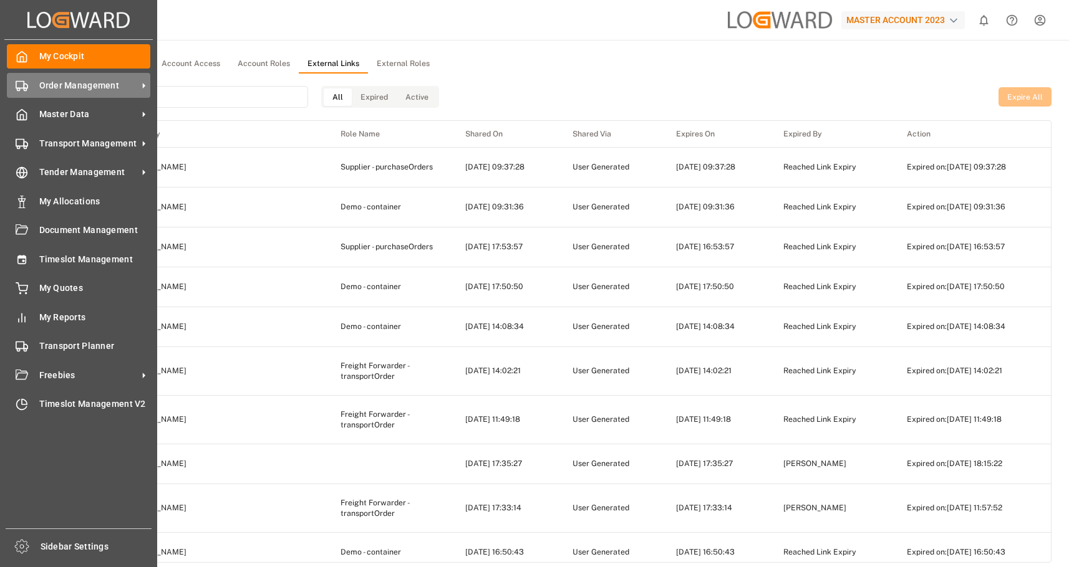
click at [22, 86] on icon at bounding box center [22, 86] width 12 height 12
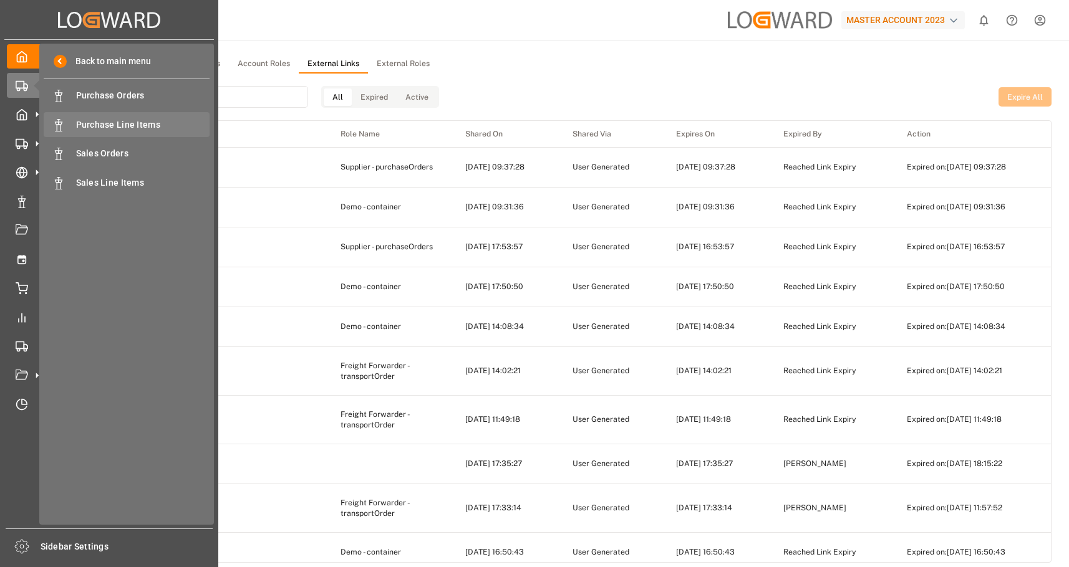
click at [118, 120] on span "Purchase Line Items" at bounding box center [143, 124] width 134 height 13
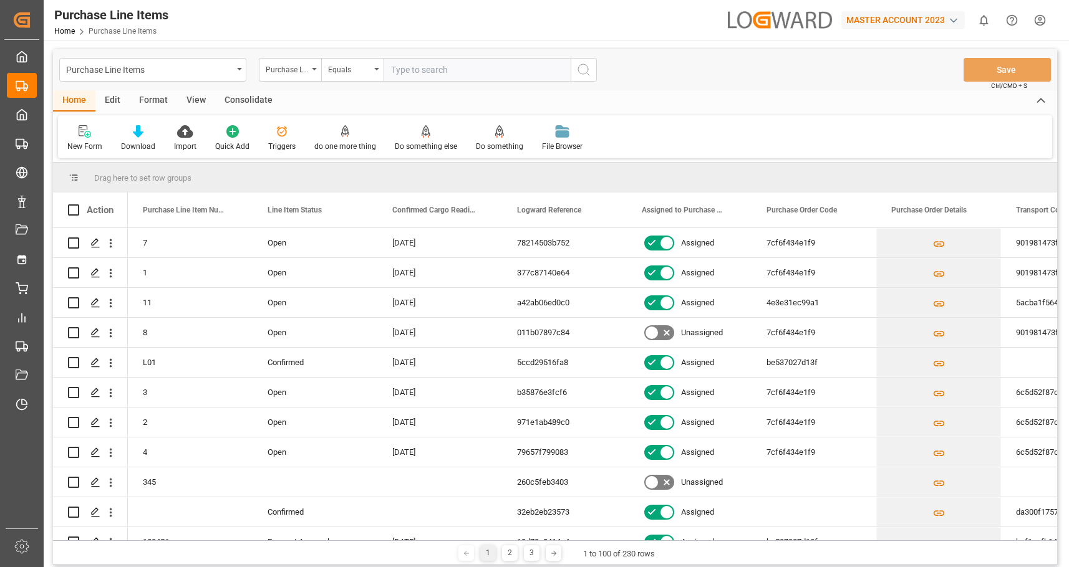
click at [117, 105] on div "Edit" at bounding box center [112, 100] width 34 height 21
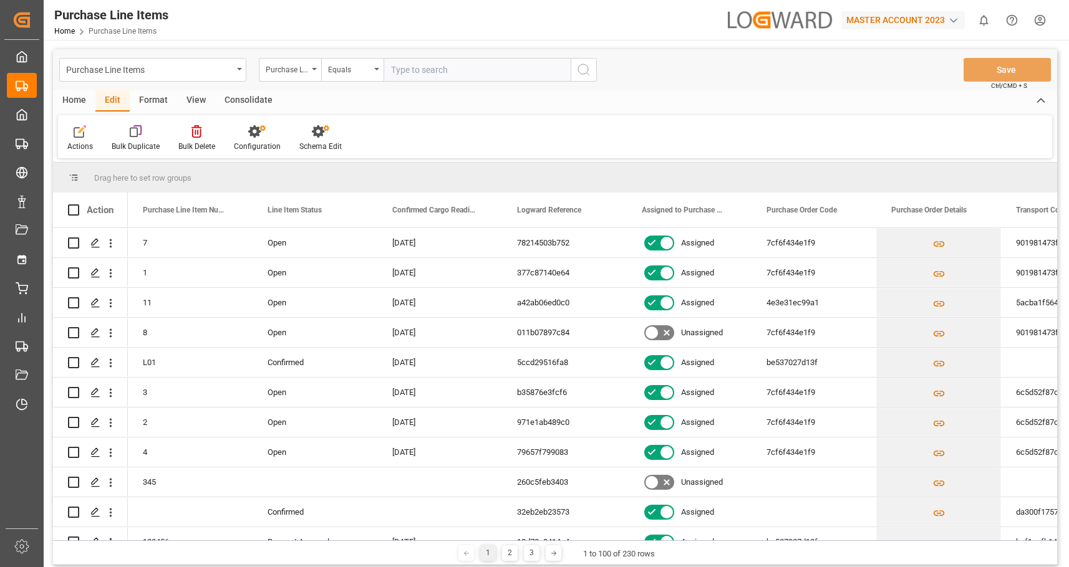
click at [199, 98] on div "View" at bounding box center [196, 100] width 38 height 21
click at [107, 98] on div "Edit" at bounding box center [112, 100] width 34 height 21
click at [153, 98] on div "Format" at bounding box center [153, 100] width 47 height 21
click at [185, 98] on div "View" at bounding box center [196, 100] width 38 height 21
click at [153, 97] on div "Format" at bounding box center [153, 100] width 47 height 21
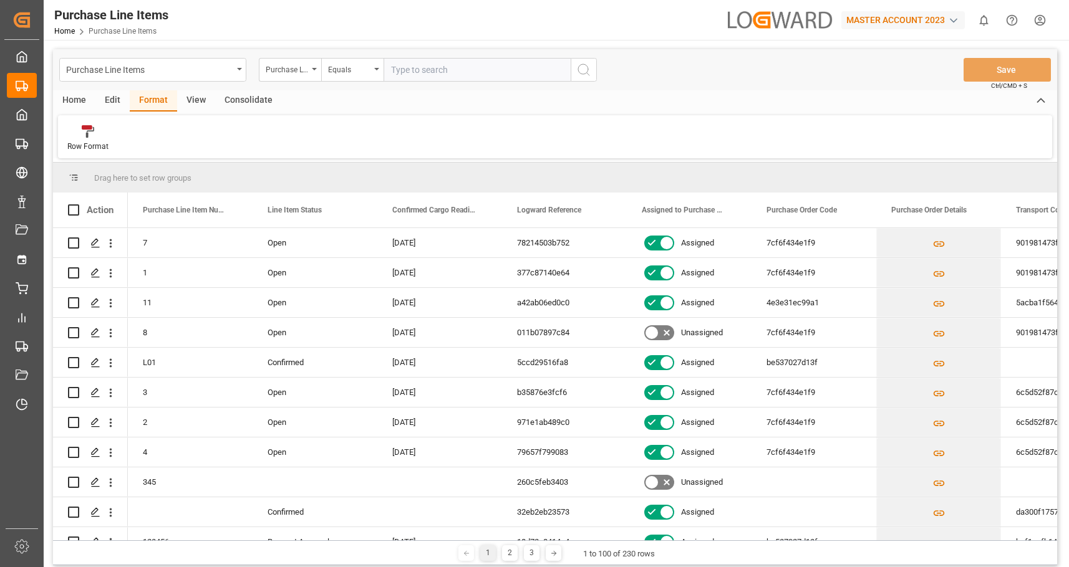
click at [234, 103] on div "Consolidate" at bounding box center [248, 100] width 67 height 21
click at [100, 133] on icon at bounding box center [98, 131] width 12 height 12
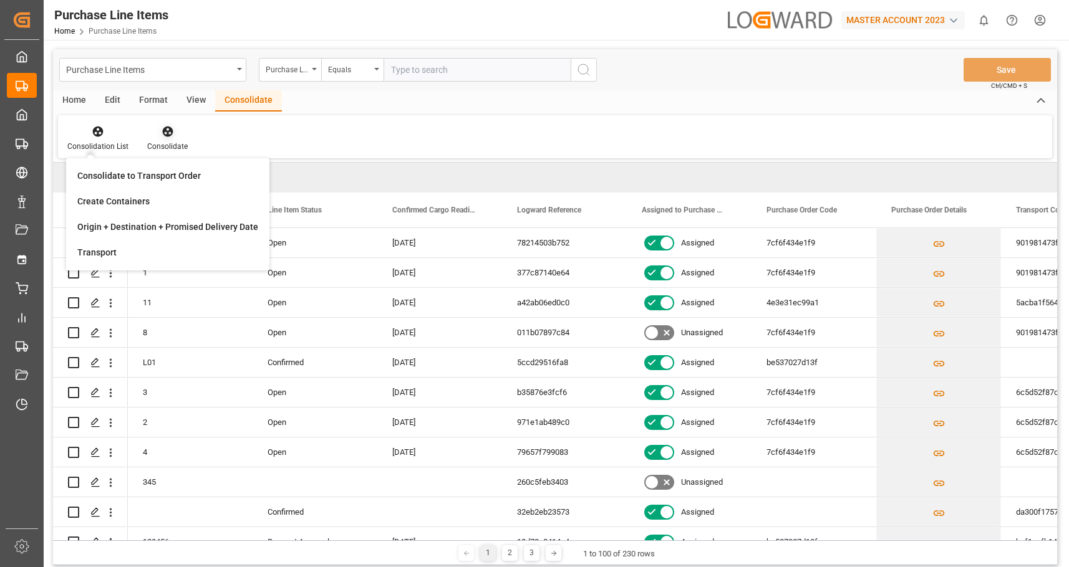
click at [156, 133] on div at bounding box center [167, 131] width 41 height 13
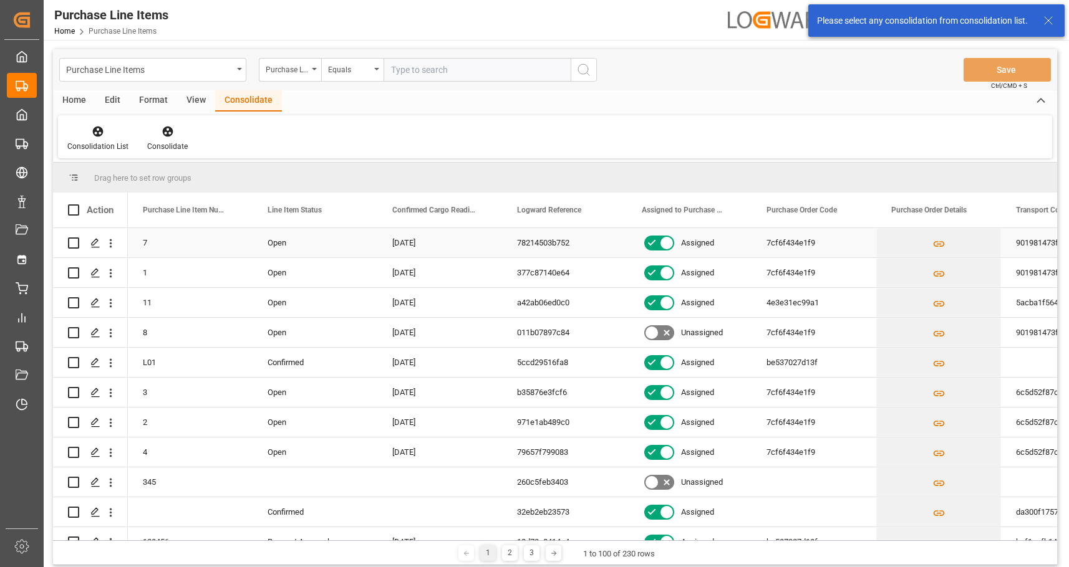
click at [76, 239] on input "Press Space to toggle row selection (unchecked)" at bounding box center [73, 243] width 11 height 11
checkbox input "true"
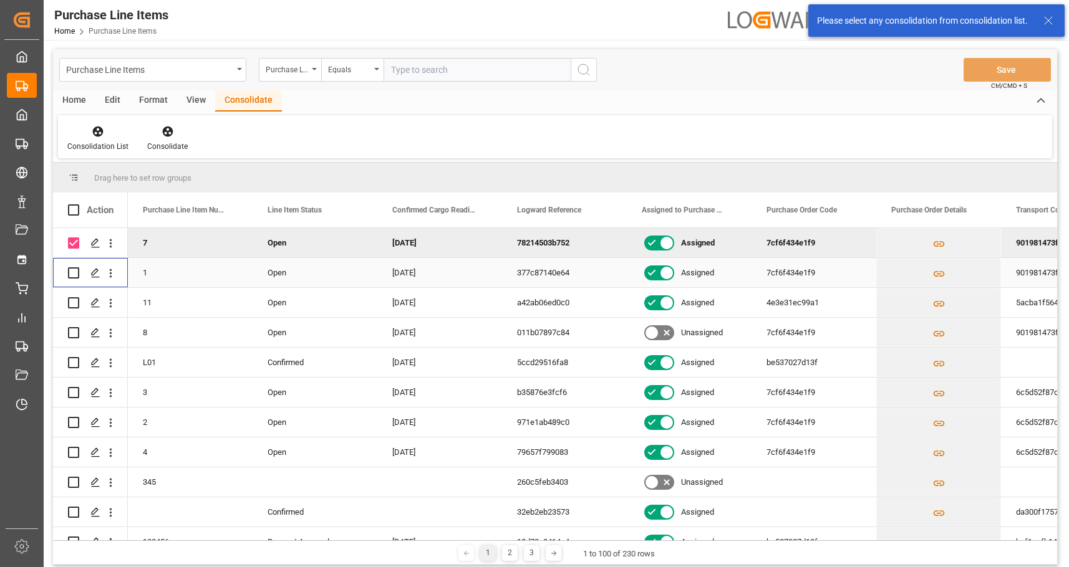
click at [76, 274] on input "Press Space to toggle row selection (unchecked)" at bounding box center [73, 272] width 11 height 11
checkbox input "true"
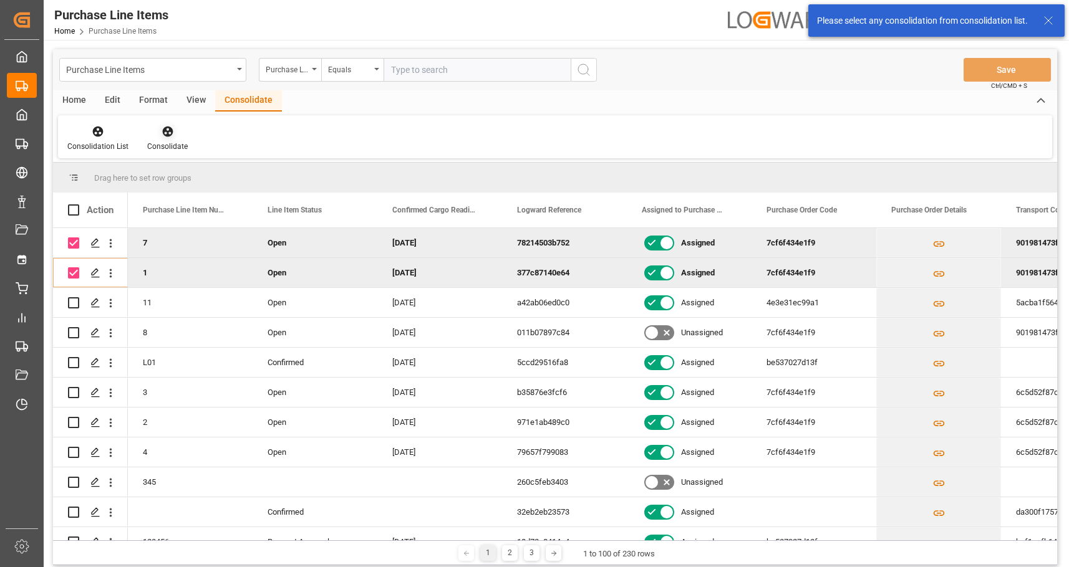
click at [161, 135] on icon at bounding box center [167, 131] width 12 height 12
click at [76, 244] on input "Press Space to toggle row selection (checked)" at bounding box center [73, 243] width 11 height 11
checkbox input "false"
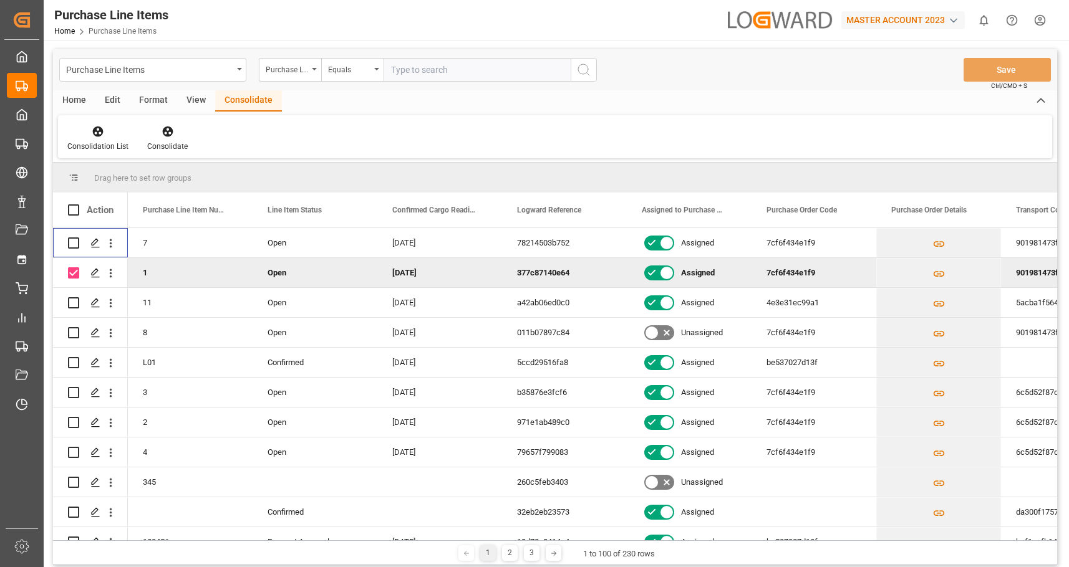
click at [76, 277] on input "Press Space to toggle row selection (checked)" at bounding box center [73, 272] width 11 height 11
checkbox input "false"
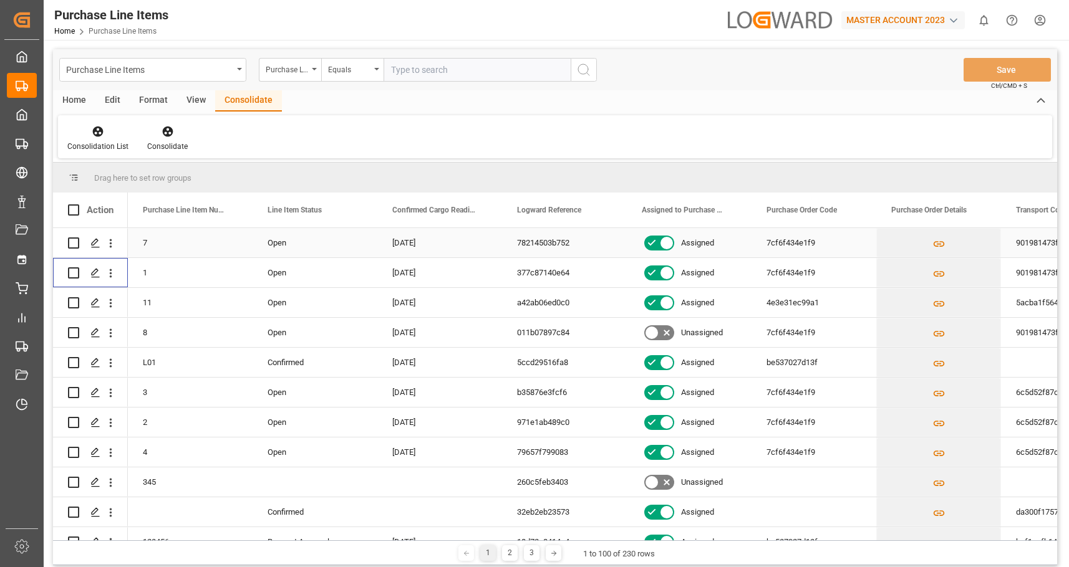
click at [75, 246] on input "Press Space to toggle row selection (unchecked)" at bounding box center [73, 243] width 11 height 11
checkbox input "true"
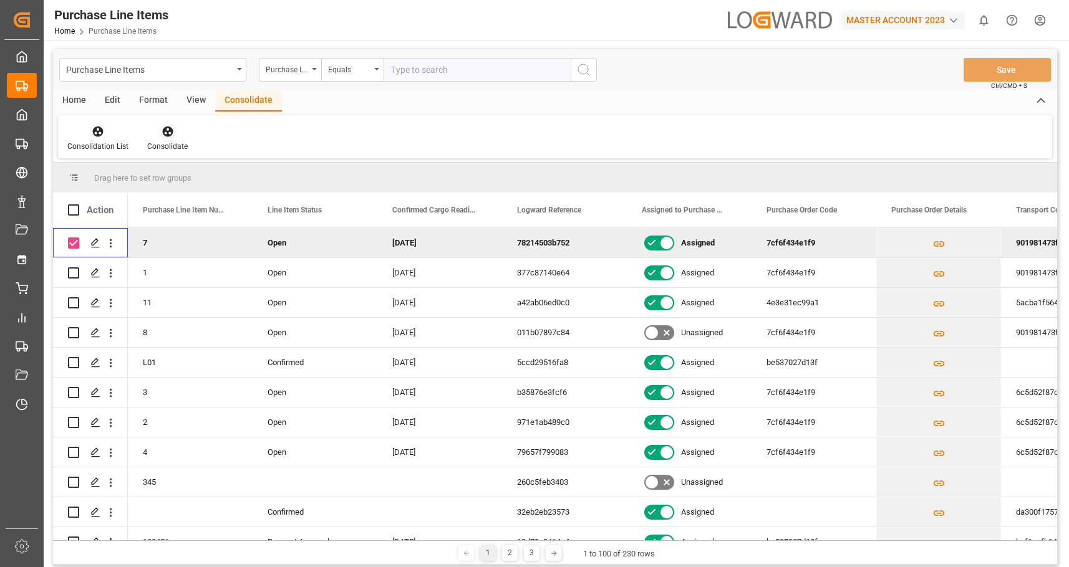
click at [158, 147] on div "Consolidate" at bounding box center [167, 146] width 41 height 11
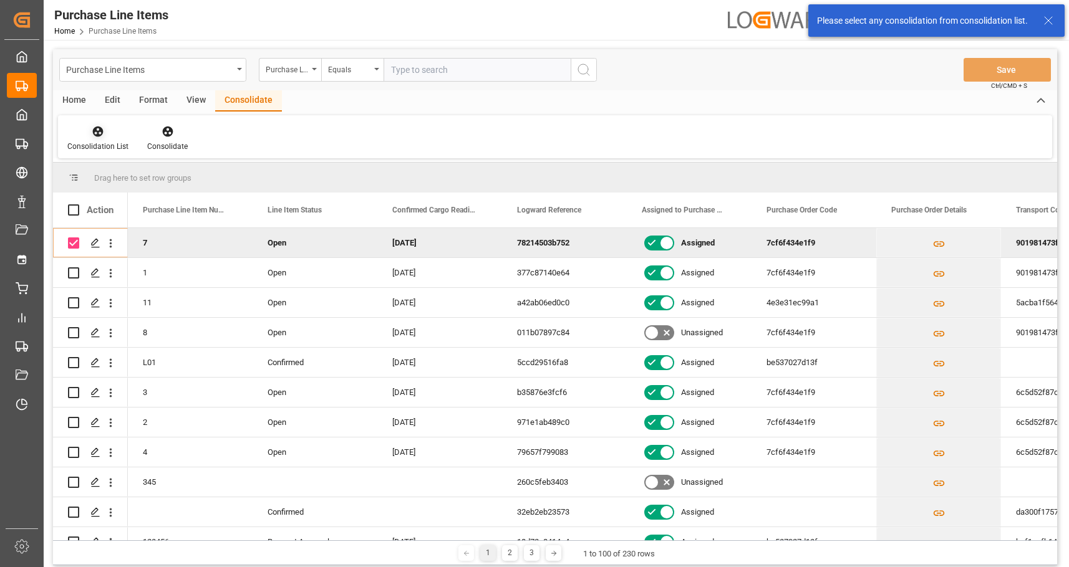
click at [112, 129] on div at bounding box center [97, 131] width 61 height 13
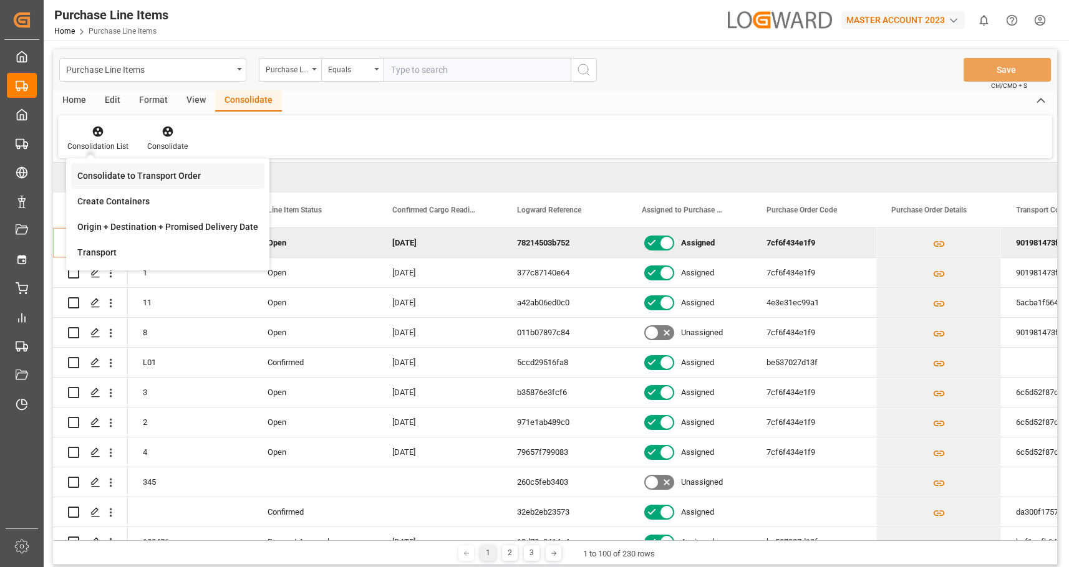
click at [164, 184] on div "Purchase Line Items Purchase Line Item Number Equals Save Ctrl/CMD + S Home Edi…" at bounding box center [555, 307] width 1004 height 516
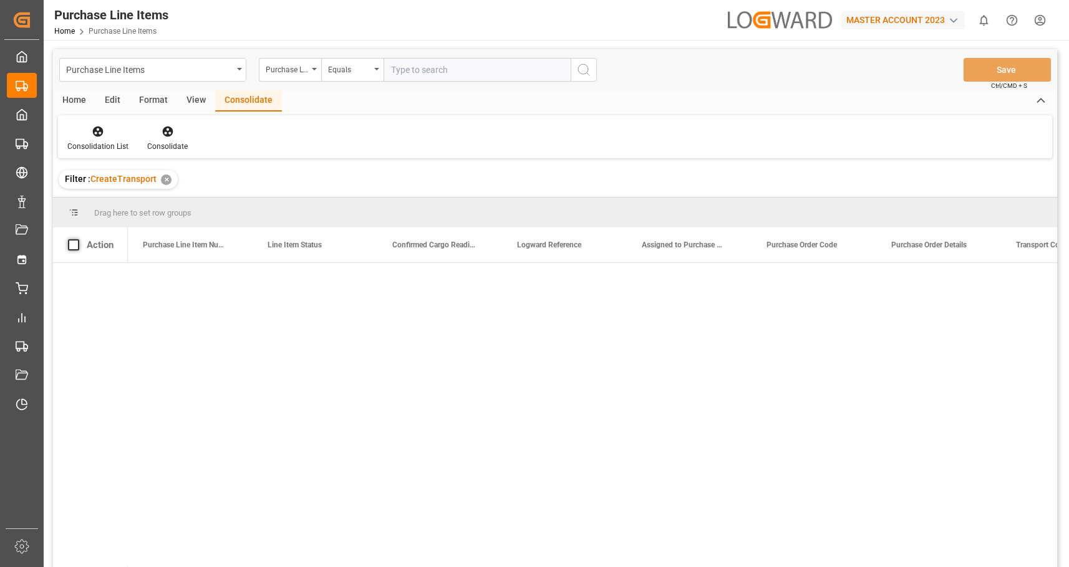
click at [78, 241] on span at bounding box center [73, 244] width 11 height 11
click at [77, 239] on input "checkbox" at bounding box center [77, 239] width 0 height 0
click at [75, 242] on span at bounding box center [73, 244] width 11 height 11
click at [77, 239] on input "checkbox" at bounding box center [77, 239] width 0 height 0
click at [166, 181] on div "✕" at bounding box center [166, 180] width 11 height 11
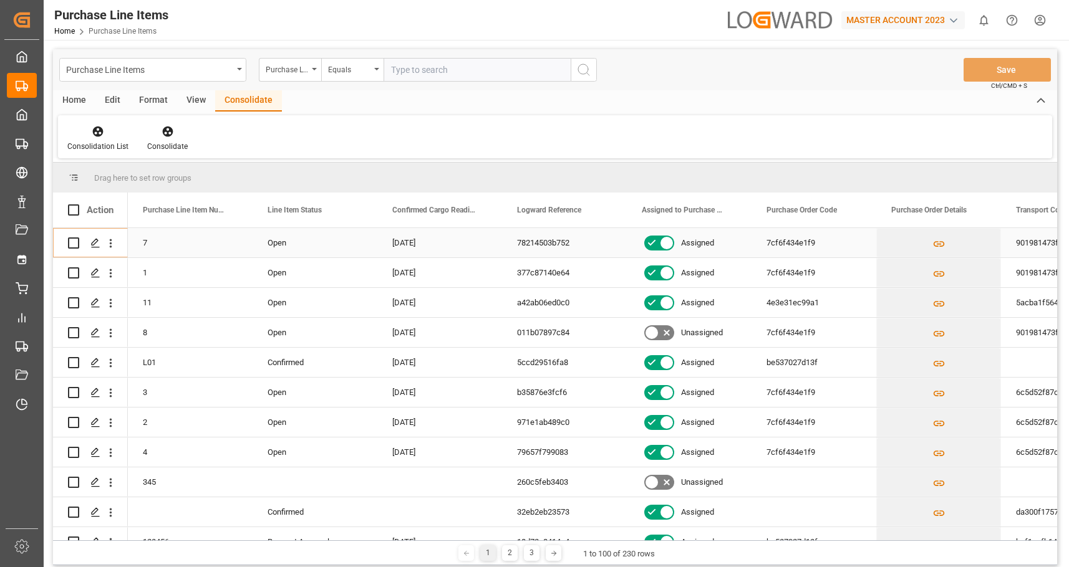
click at [78, 246] on input "Press Space to toggle row selection (unchecked)" at bounding box center [73, 243] width 11 height 11
checkbox input "true"
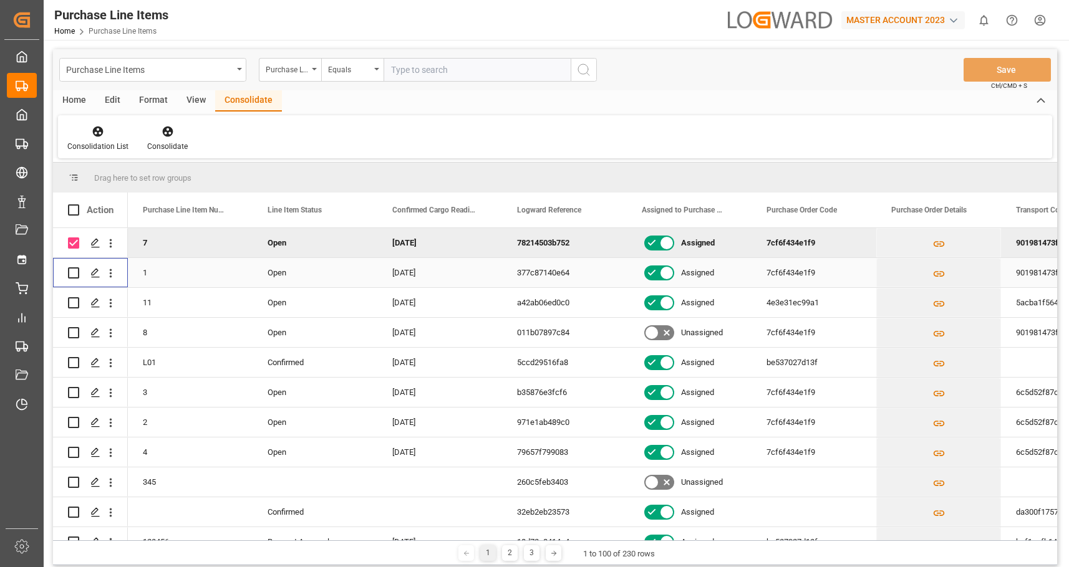
click at [70, 277] on input "Press Space to toggle row selection (unchecked)" at bounding box center [73, 272] width 11 height 11
checkbox input "true"
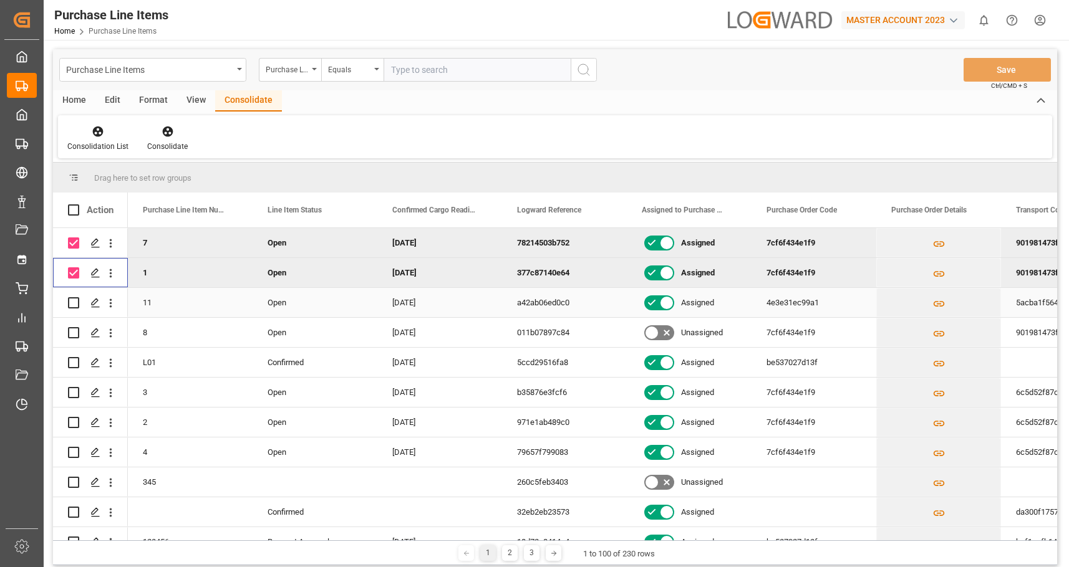
click at [70, 302] on input "Press Space to toggle row selection (unchecked)" at bounding box center [73, 302] width 11 height 11
checkbox input "true"
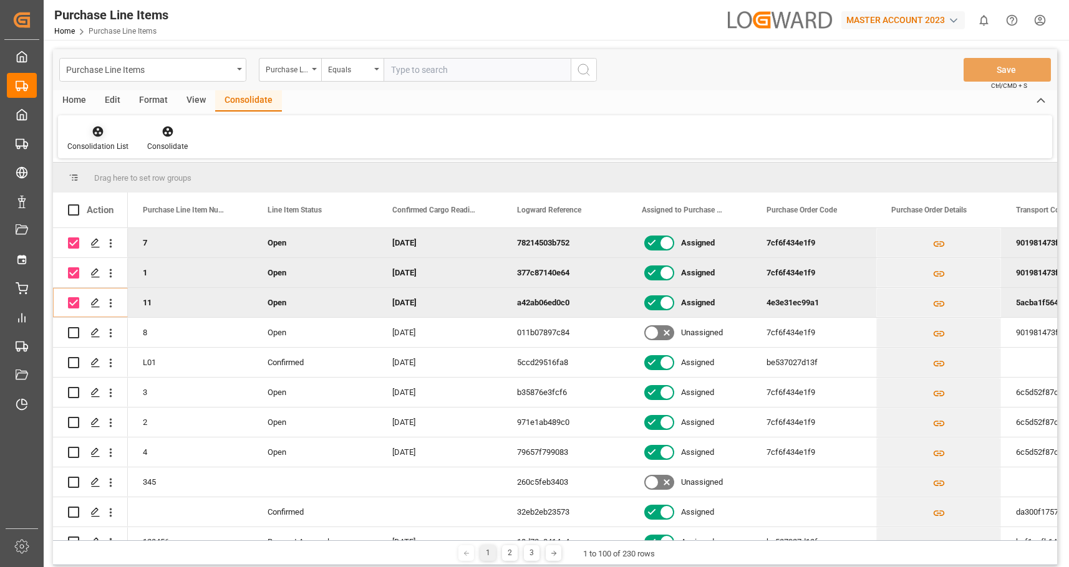
click at [100, 148] on div "Consolidation List" at bounding box center [97, 146] width 61 height 11
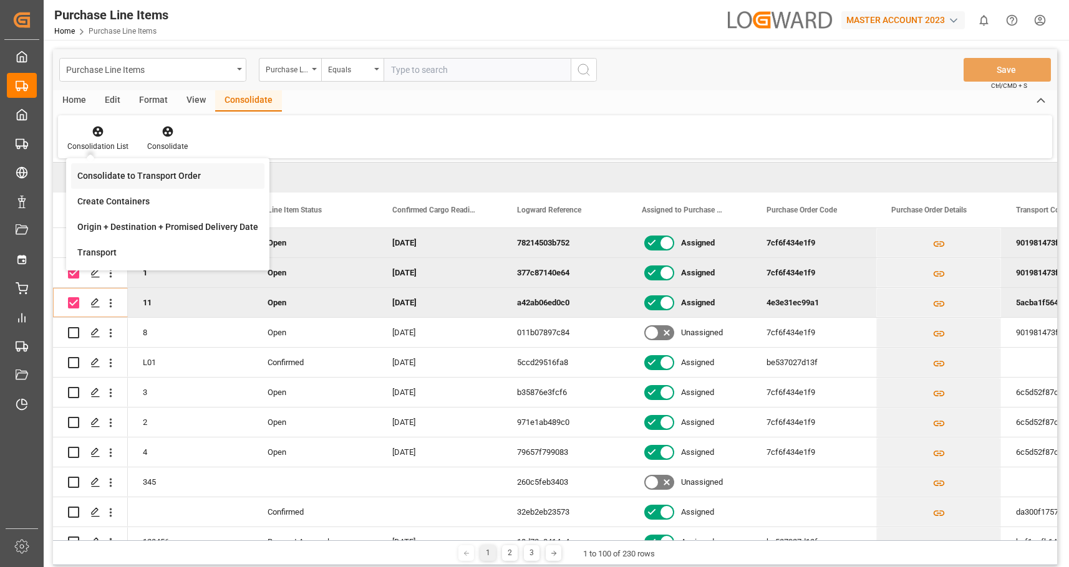
click at [101, 181] on div "Consolidate to Transport Order" at bounding box center [138, 176] width 123 height 13
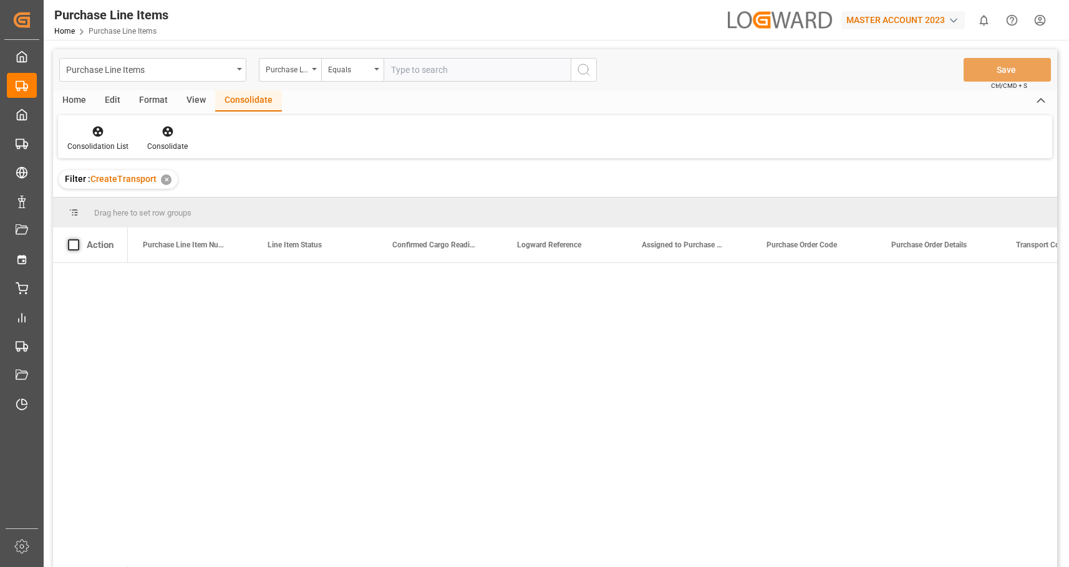
click at [70, 248] on span at bounding box center [73, 244] width 11 height 11
click at [77, 239] on input "checkbox" at bounding box center [77, 239] width 0 height 0
click at [71, 248] on span at bounding box center [73, 244] width 11 height 11
click at [77, 239] on input "checkbox" at bounding box center [77, 239] width 0 height 0
click at [113, 248] on div "Action" at bounding box center [100, 244] width 27 height 11
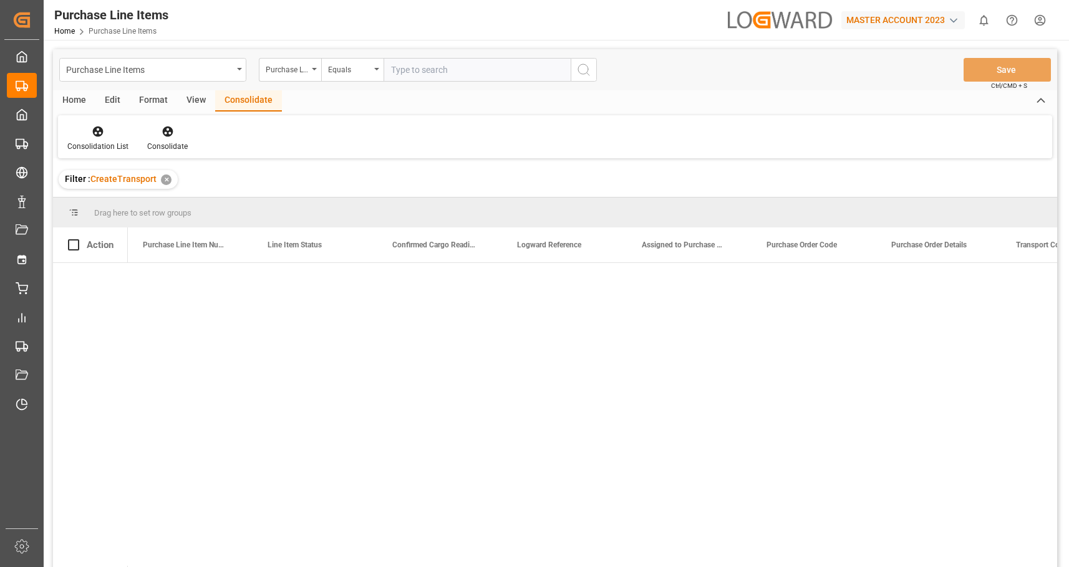
click at [166, 175] on div "✕" at bounding box center [166, 180] width 11 height 11
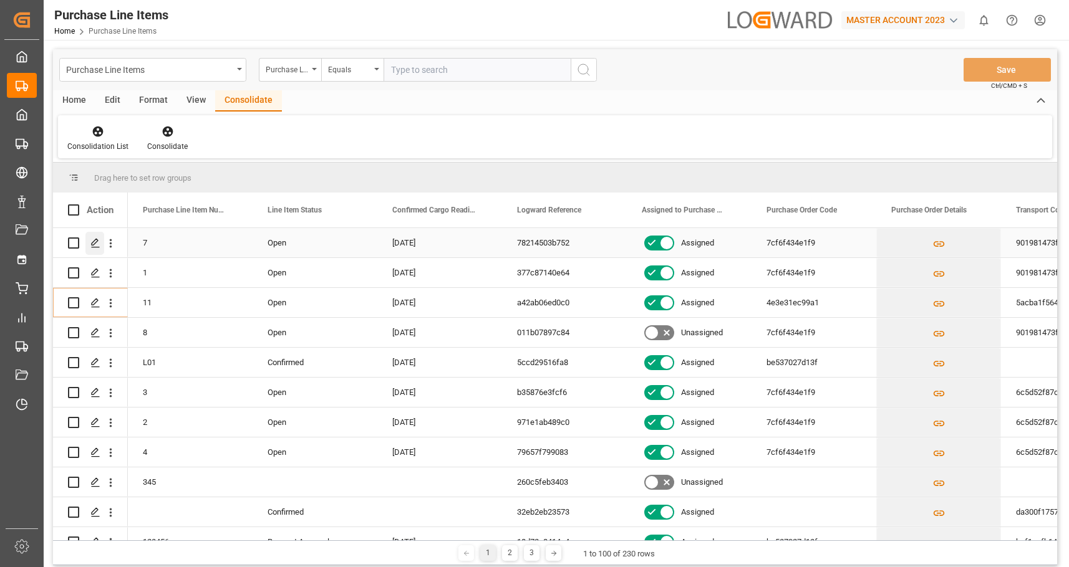
click at [95, 243] on polygon "Press SPACE to select this row." at bounding box center [95, 242] width 6 height 6
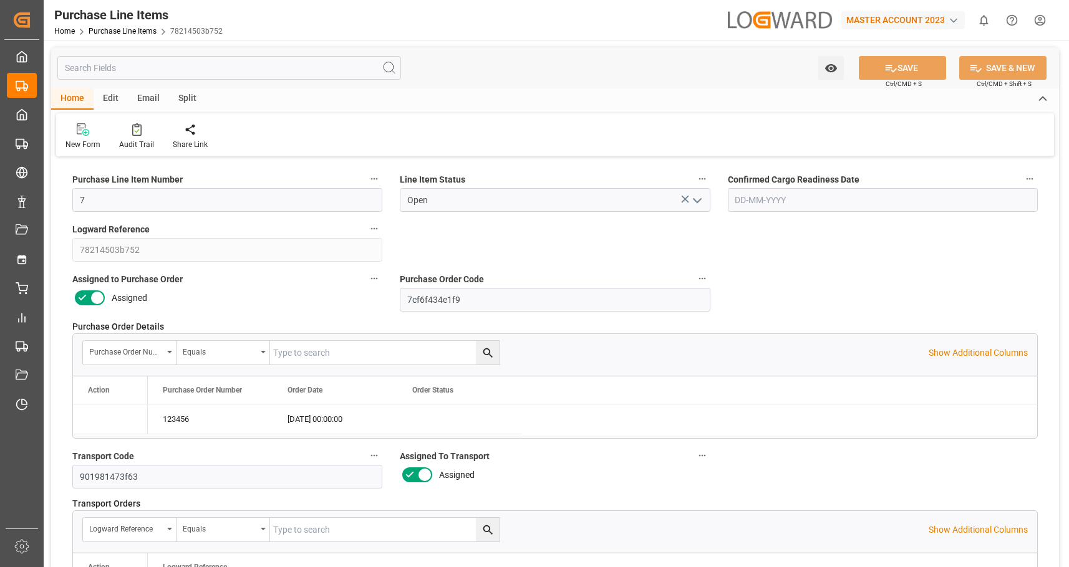
type input "24-07-2024"
click at [107, 101] on div "Edit" at bounding box center [111, 99] width 34 height 21
click at [145, 102] on div "Email" at bounding box center [148, 99] width 41 height 21
type input "5"
type input "75"
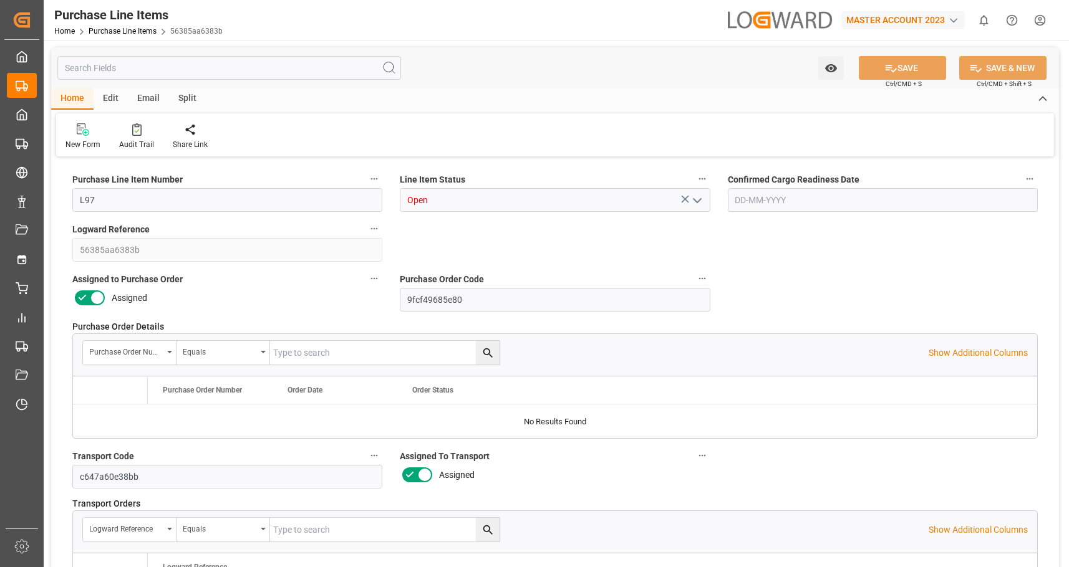
type input "70"
type input "100"
type input "70"
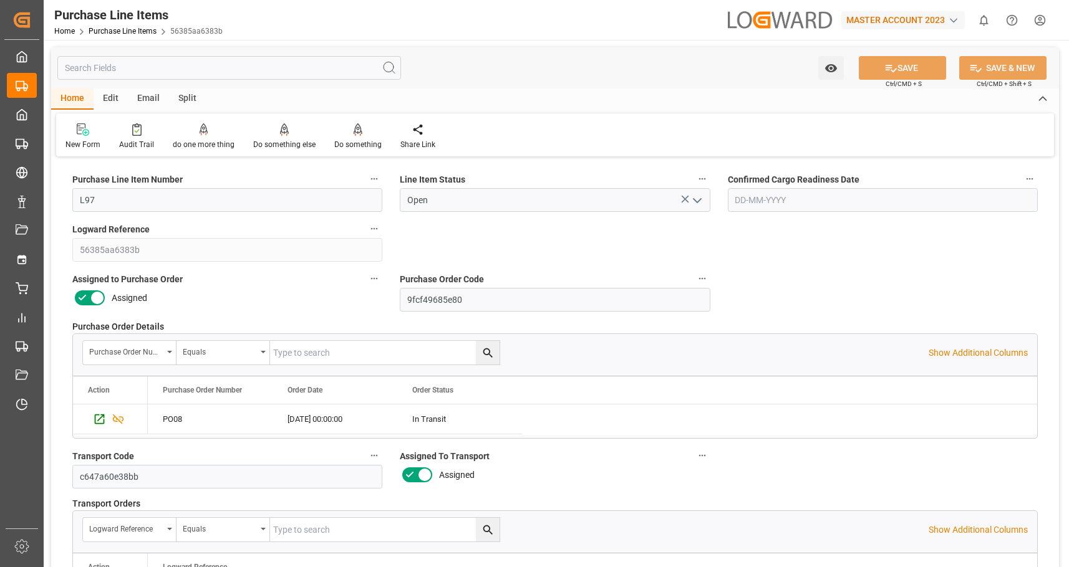
click at [185, 100] on div "Split" at bounding box center [187, 99] width 37 height 21
click at [69, 125] on icon at bounding box center [75, 129] width 12 height 12
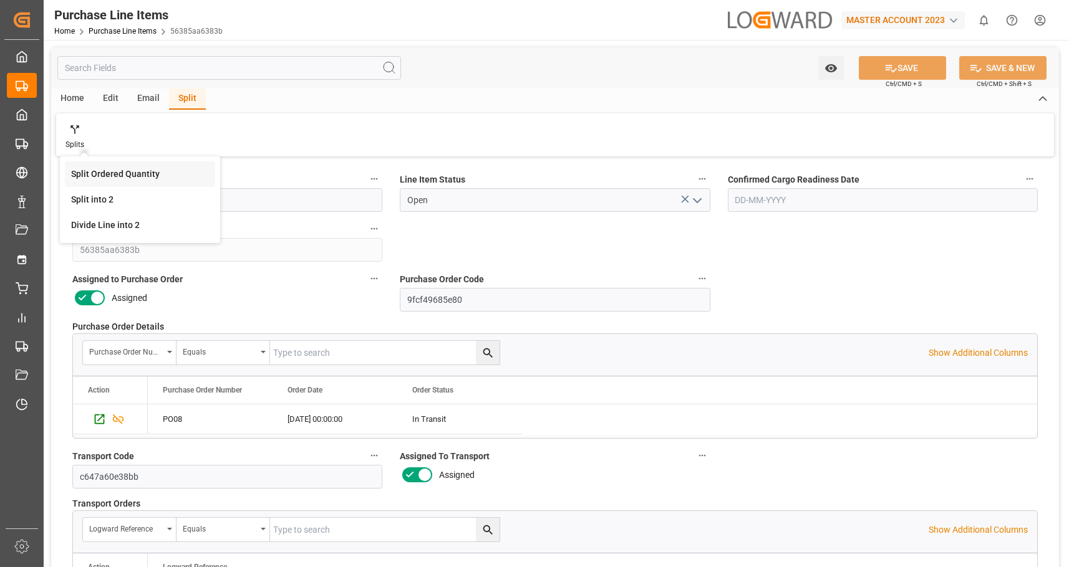
click at [137, 168] on body "Created by potrace 1.15, written by Peter Selinger 2001-2017 Created by potrace…" at bounding box center [534, 283] width 1069 height 567
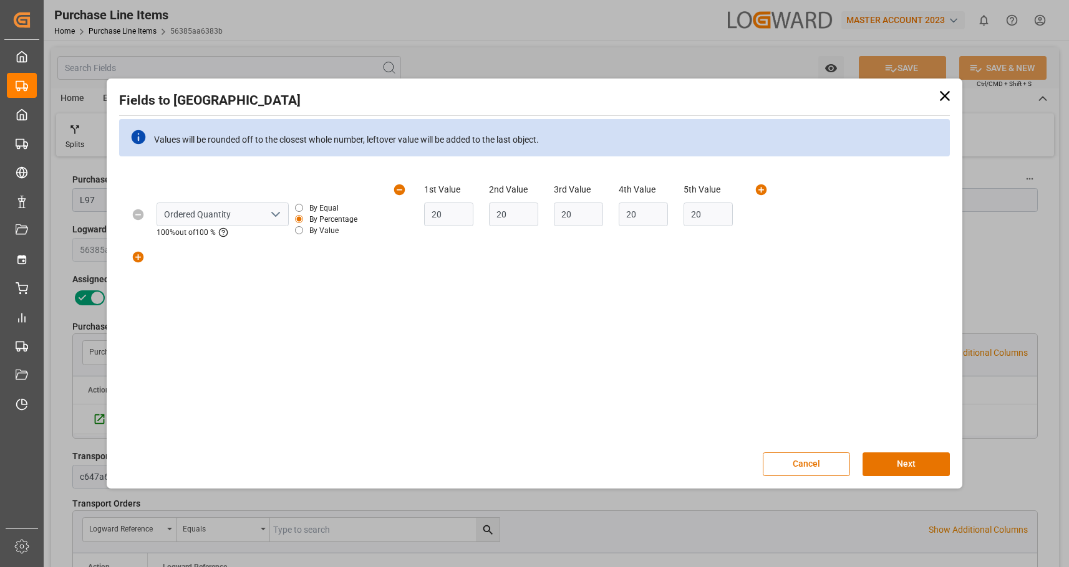
click at [946, 99] on icon at bounding box center [944, 96] width 10 height 10
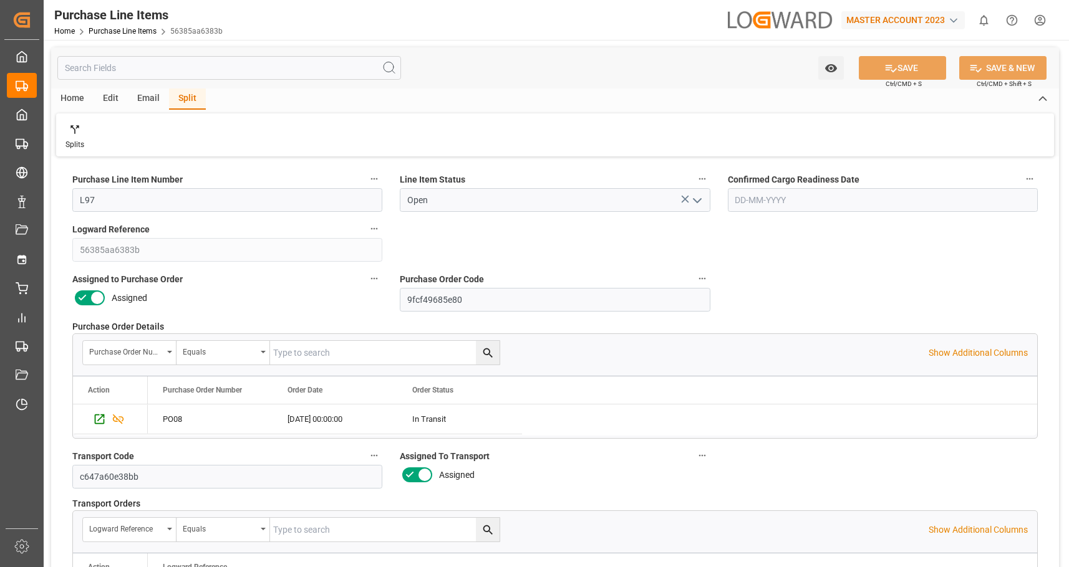
click at [149, 104] on div "Email" at bounding box center [148, 99] width 41 height 21
click at [112, 97] on div "Edit" at bounding box center [111, 99] width 34 height 21
click at [78, 133] on icon at bounding box center [78, 129] width 12 height 12
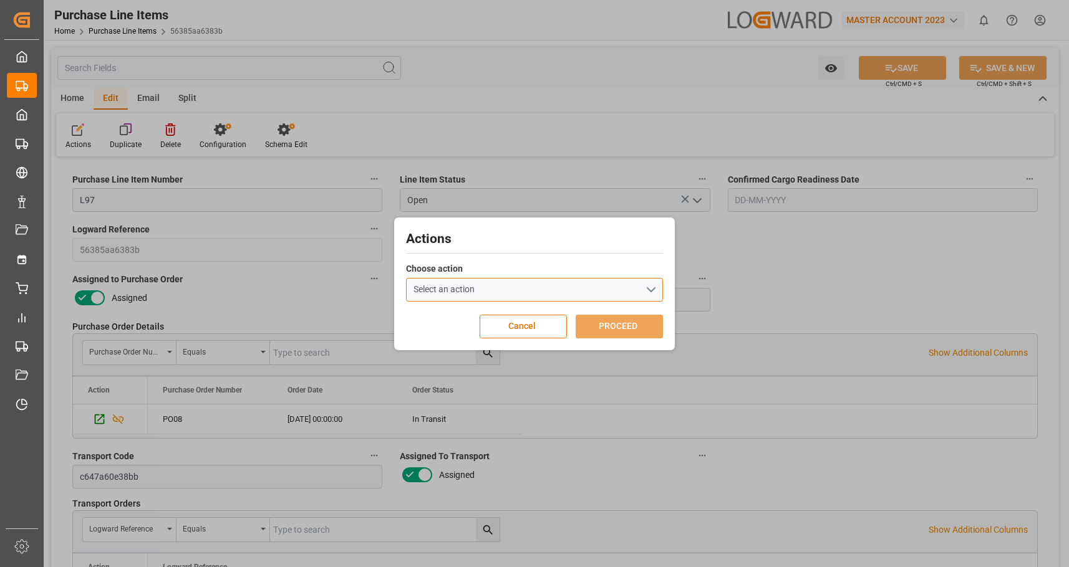
click at [477, 300] on button "Select an action" at bounding box center [534, 290] width 257 height 24
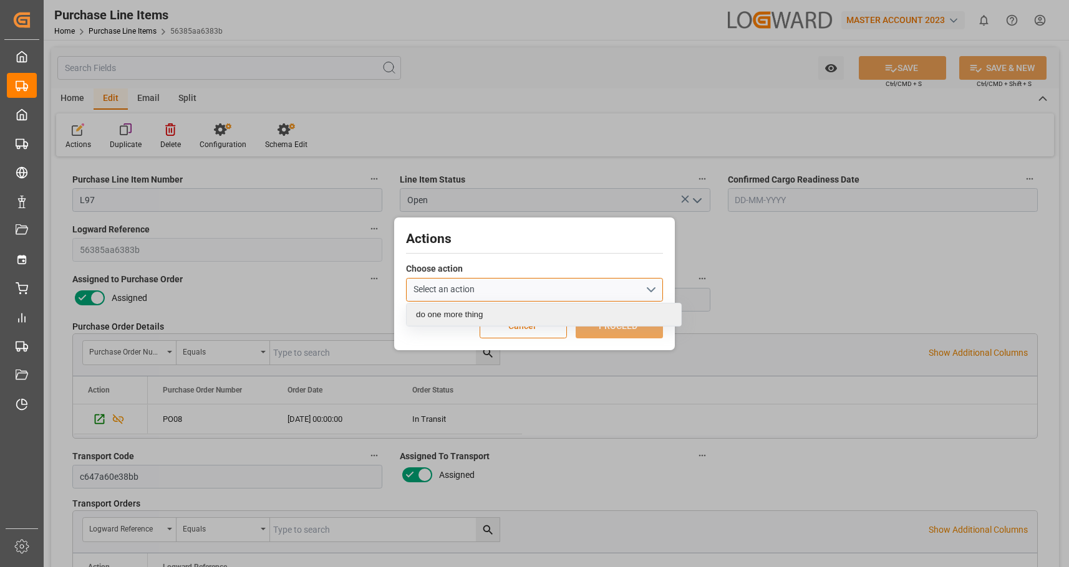
click at [473, 312] on span "do one more thing" at bounding box center [449, 314] width 67 height 9
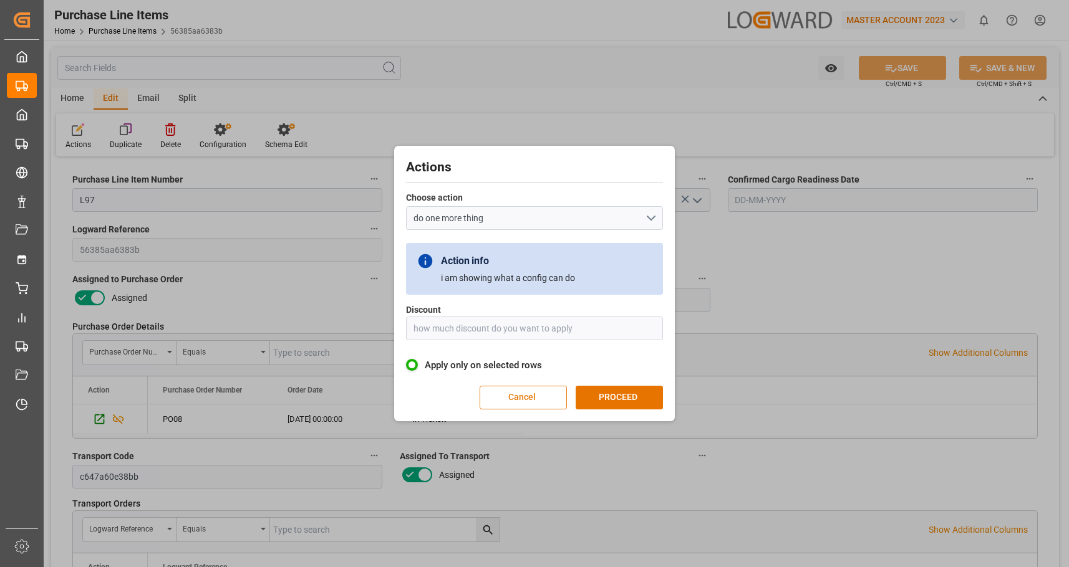
click at [522, 399] on button "Cancel" at bounding box center [522, 398] width 87 height 24
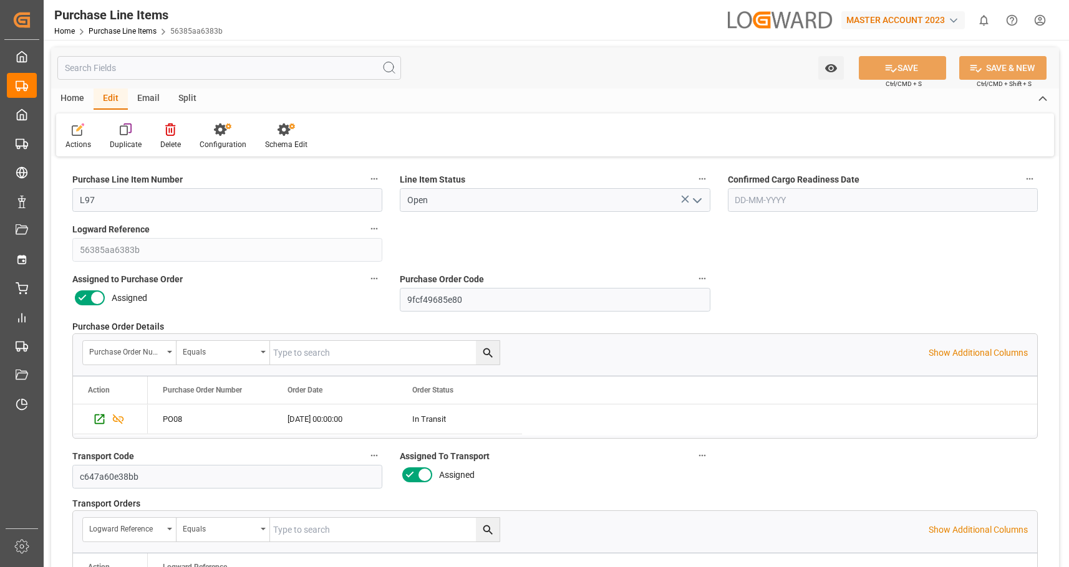
click at [361, 106] on div "Home Edit Email Split" at bounding box center [555, 99] width 1008 height 21
click at [282, 136] on icon at bounding box center [285, 129] width 17 height 12
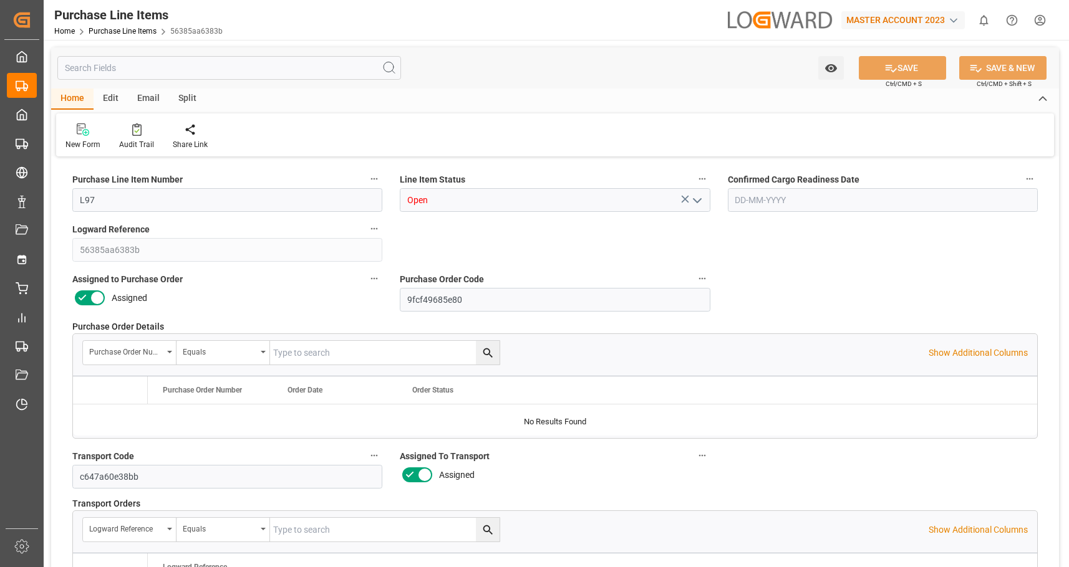
type input "5"
type input "75"
type input "70"
type input "100"
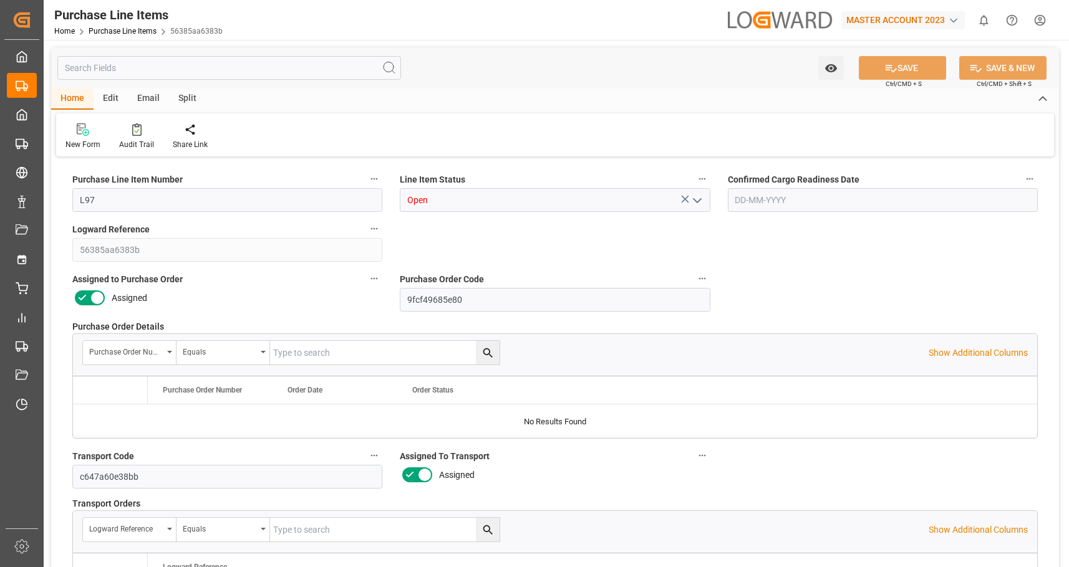
type input "70"
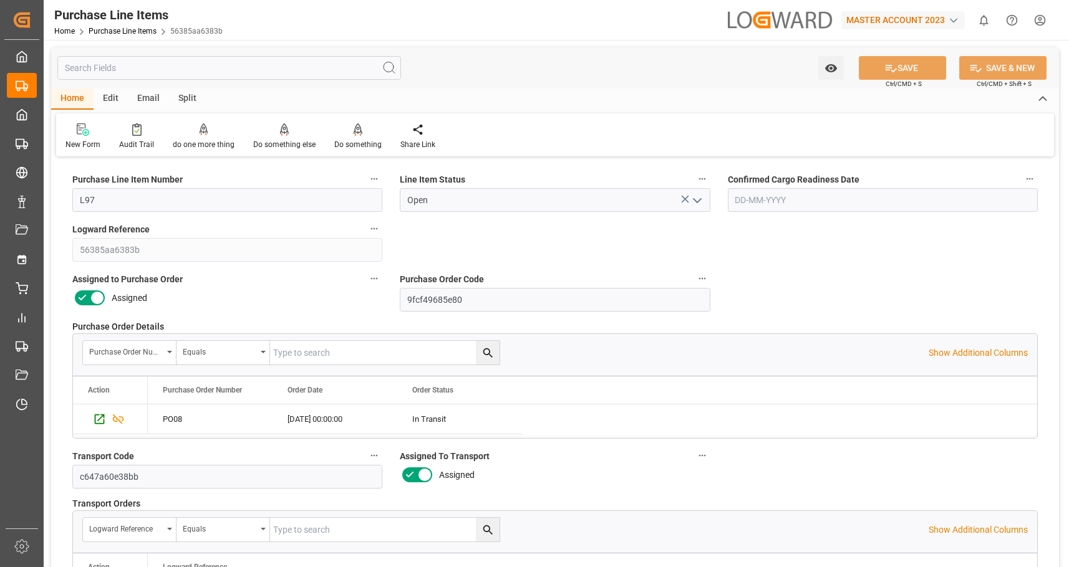
click at [259, 292] on div "Assigned" at bounding box center [227, 298] width 310 height 20
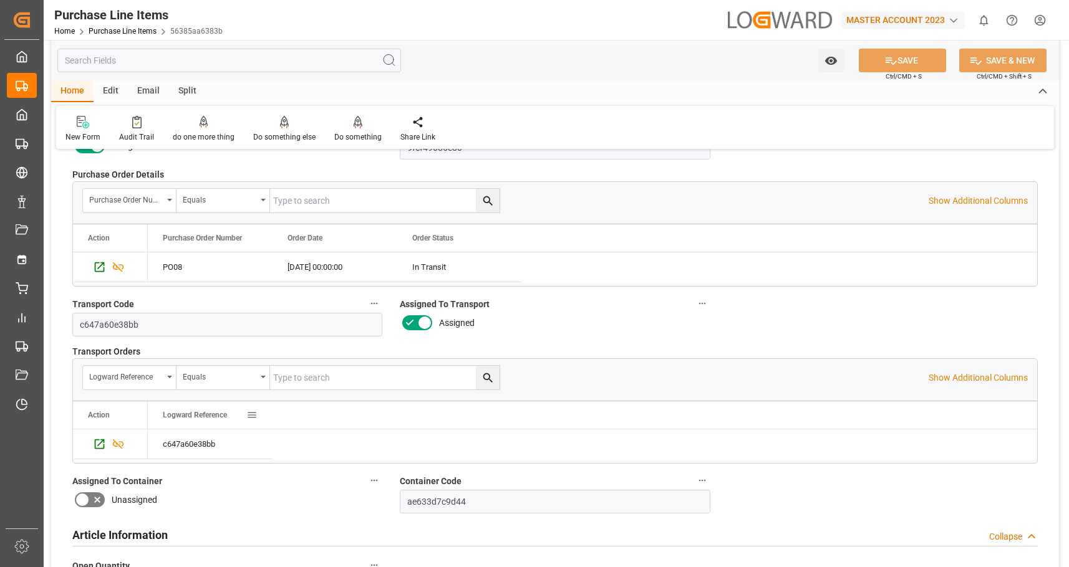
scroll to position [154, 0]
click at [100, 436] on icon "Press SPACE to select this row." at bounding box center [99, 442] width 13 height 13
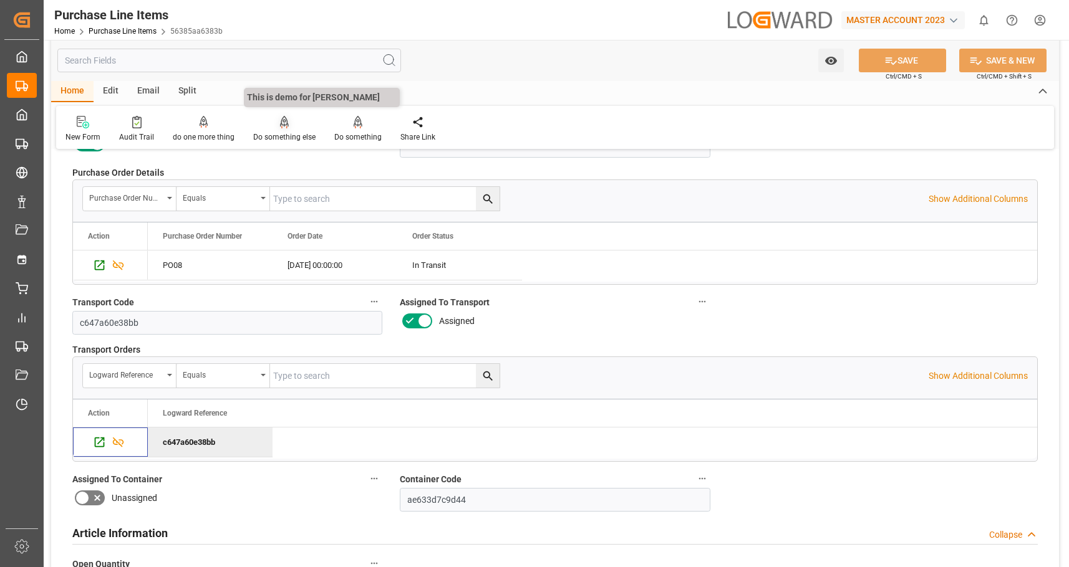
click at [287, 132] on div "Do something else" at bounding box center [284, 137] width 62 height 11
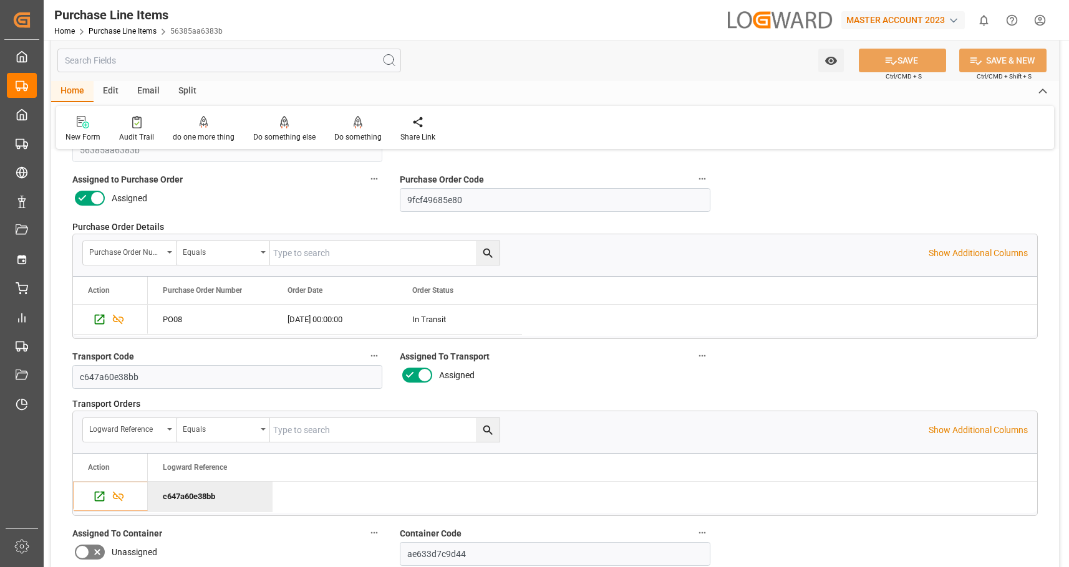
scroll to position [99, 0]
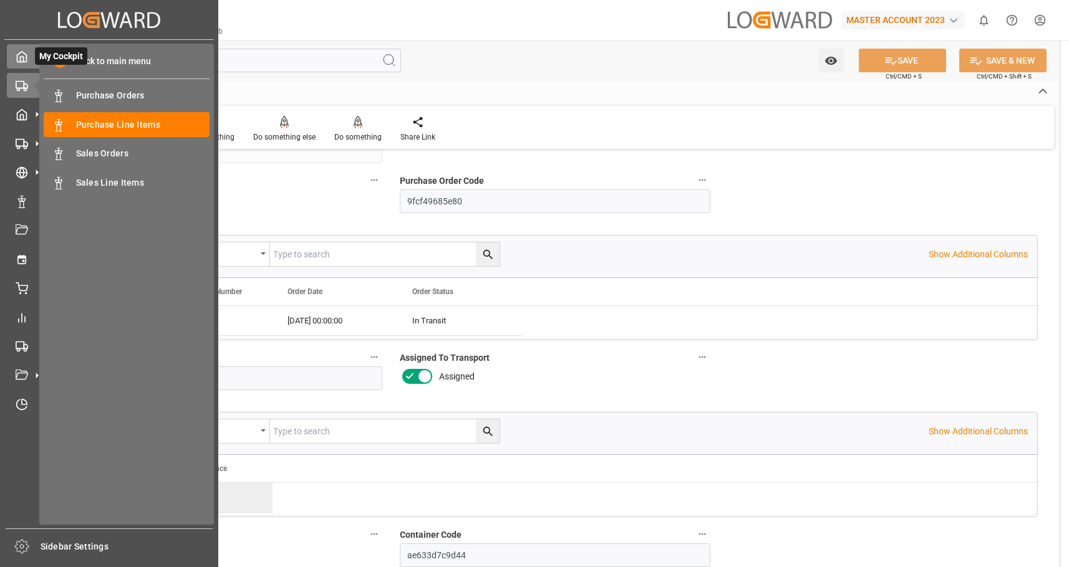
click at [21, 62] on icon at bounding box center [21, 57] width 9 height 11
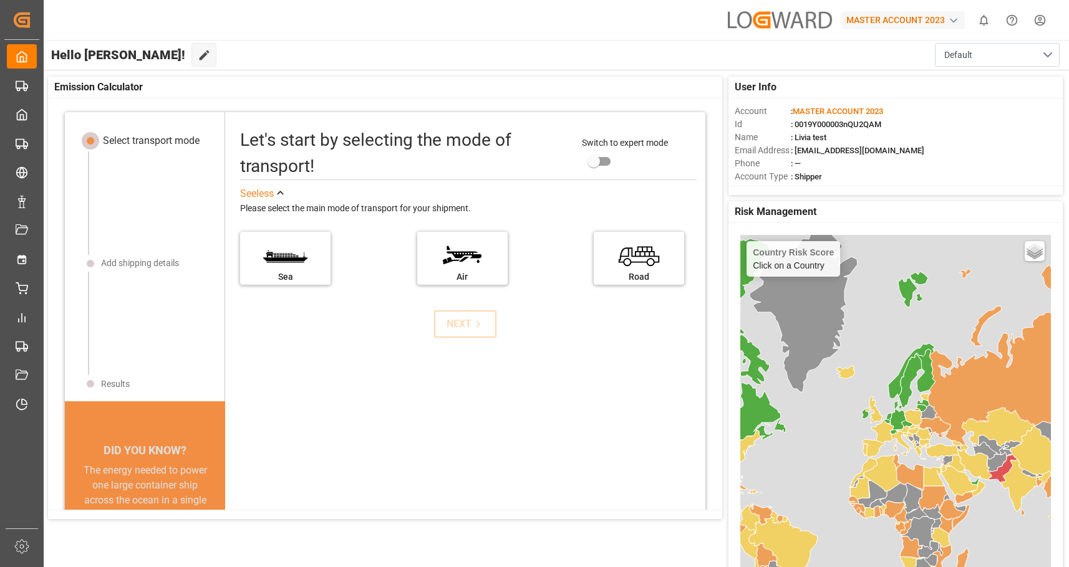
scroll to position [12, 0]
